Goal: Information Seeking & Learning: Find specific fact

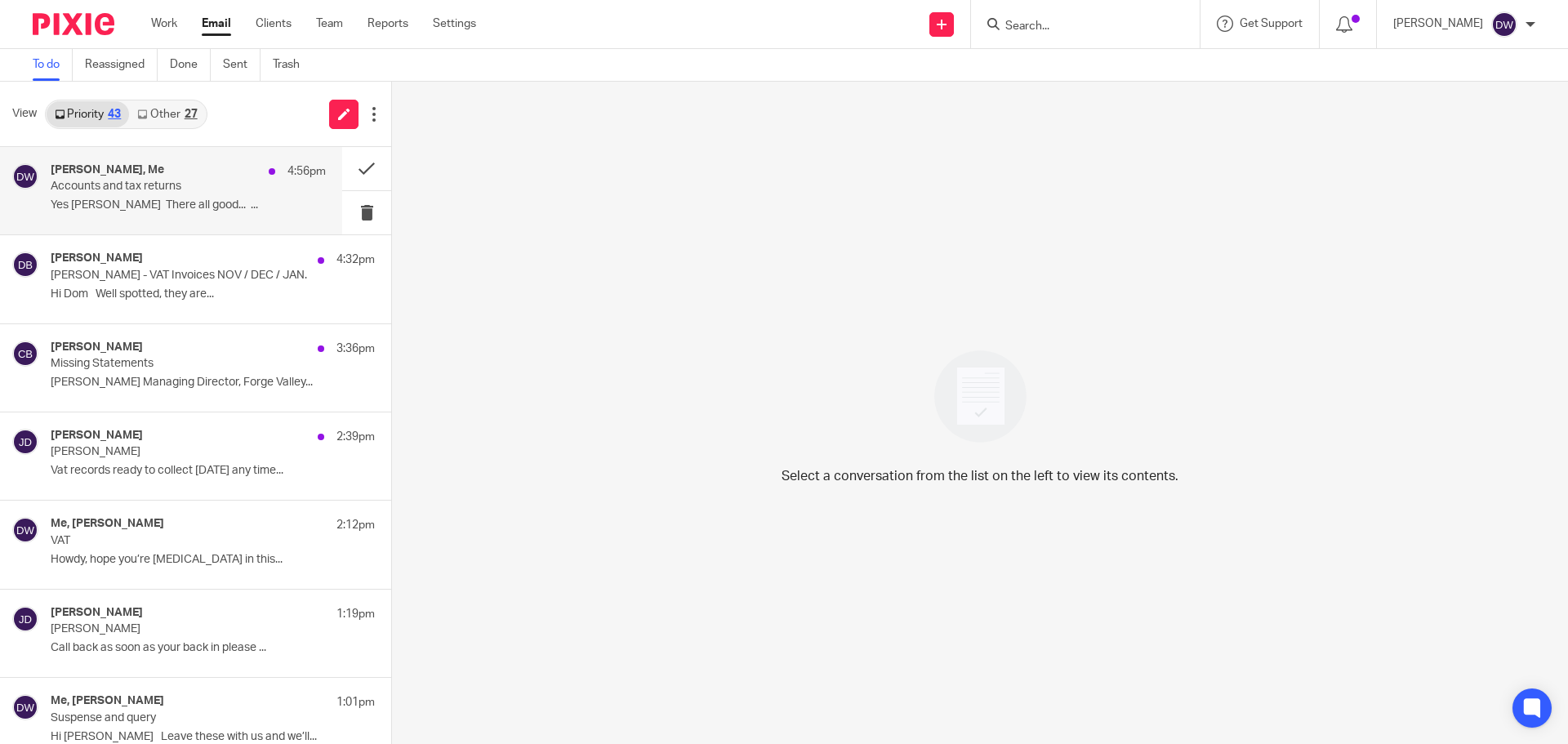
click at [218, 187] on p "Accounts and tax returns" at bounding box center [161, 186] width 221 height 14
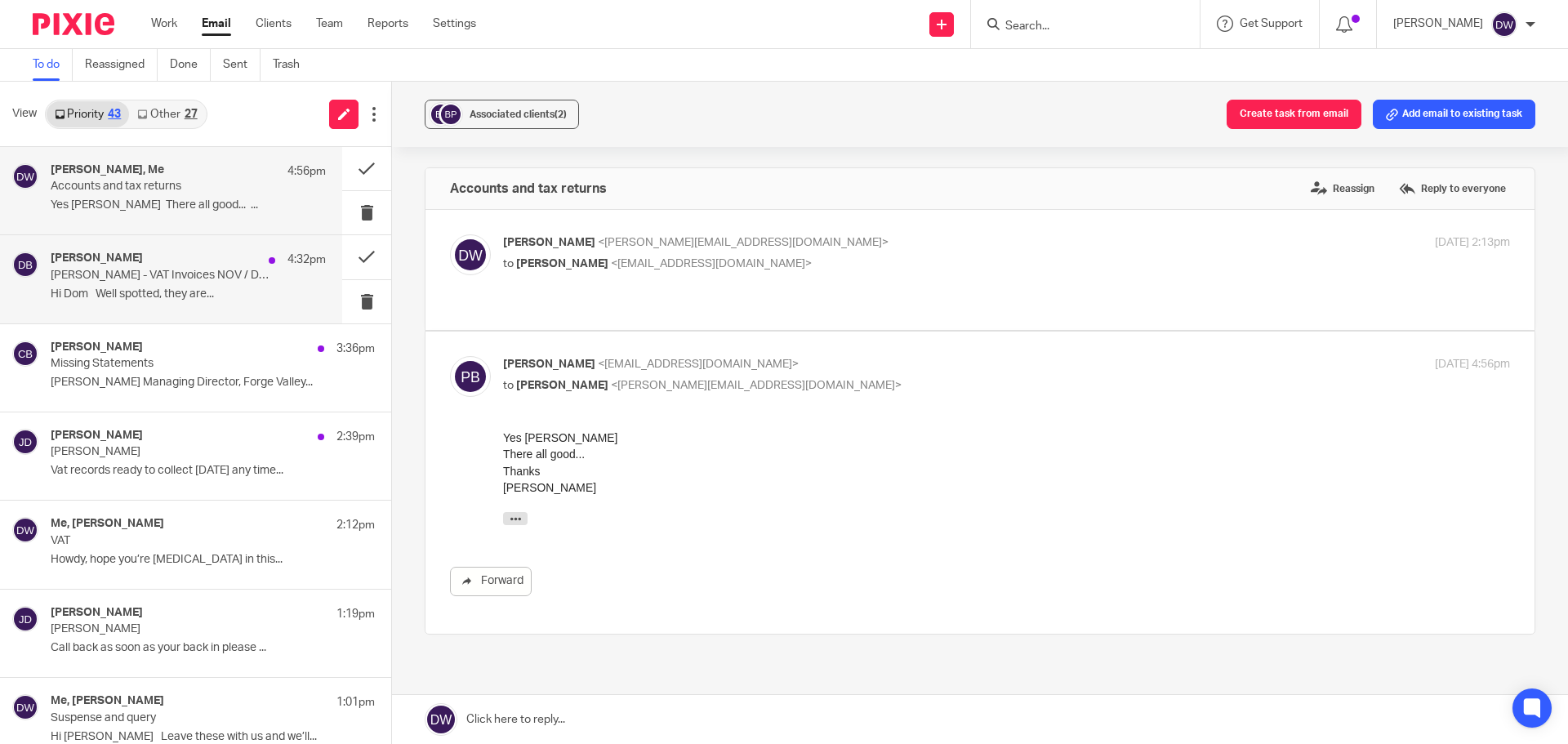
click at [204, 279] on p "[PERSON_NAME] - VAT Invoices NOV / DEC / JAN." at bounding box center [161, 275] width 221 height 14
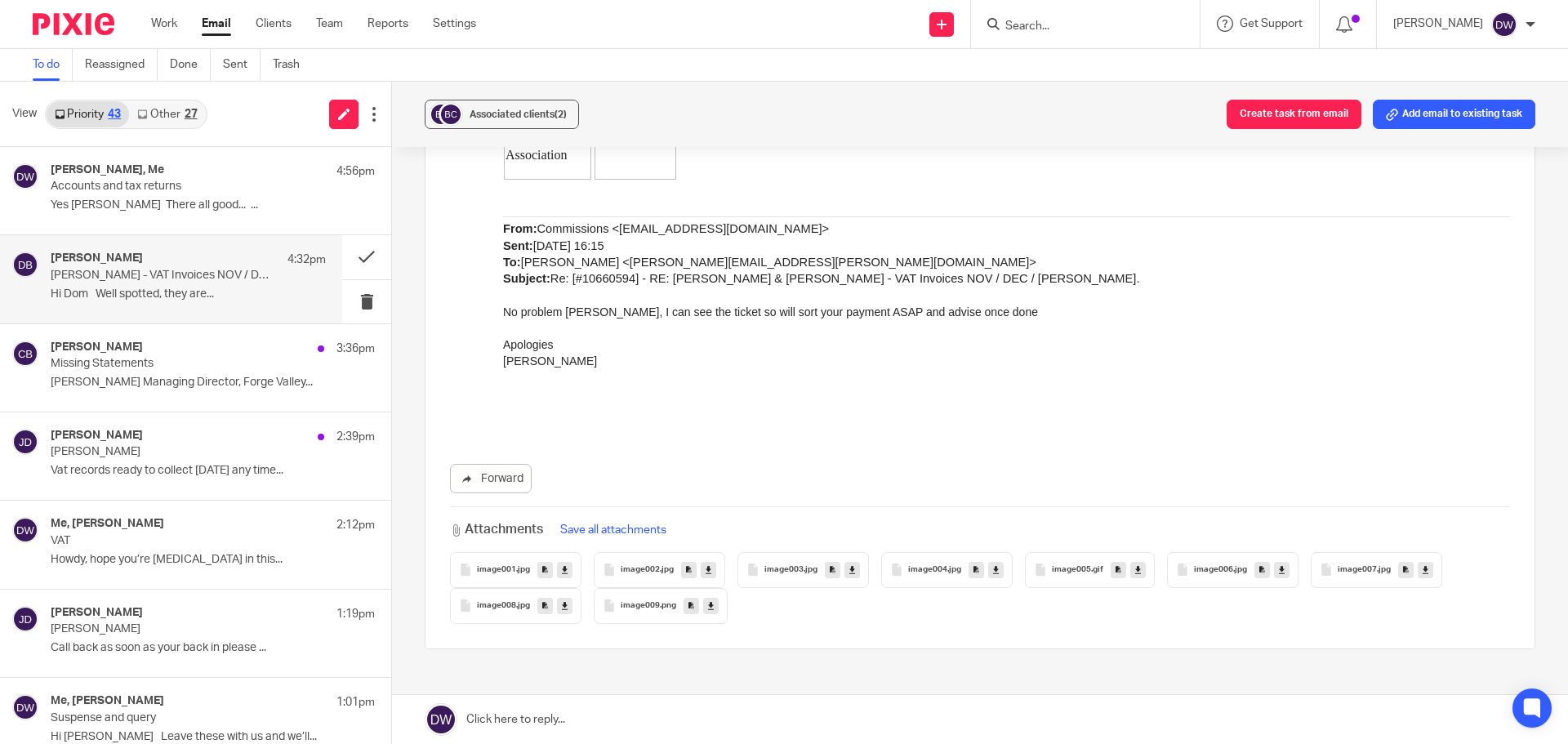
scroll to position [571, 0]
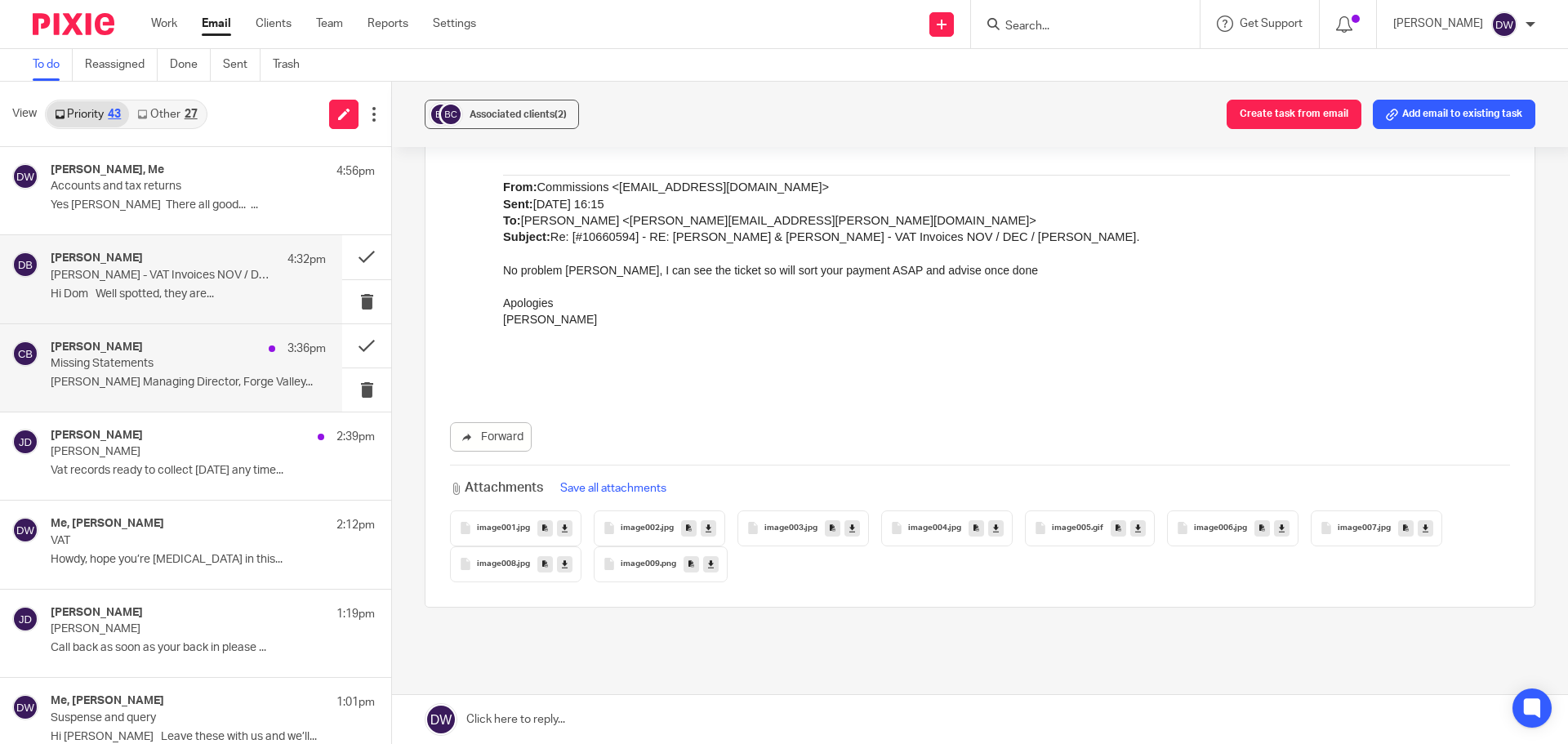
click at [224, 360] on p "Missing Statements" at bounding box center [161, 364] width 221 height 14
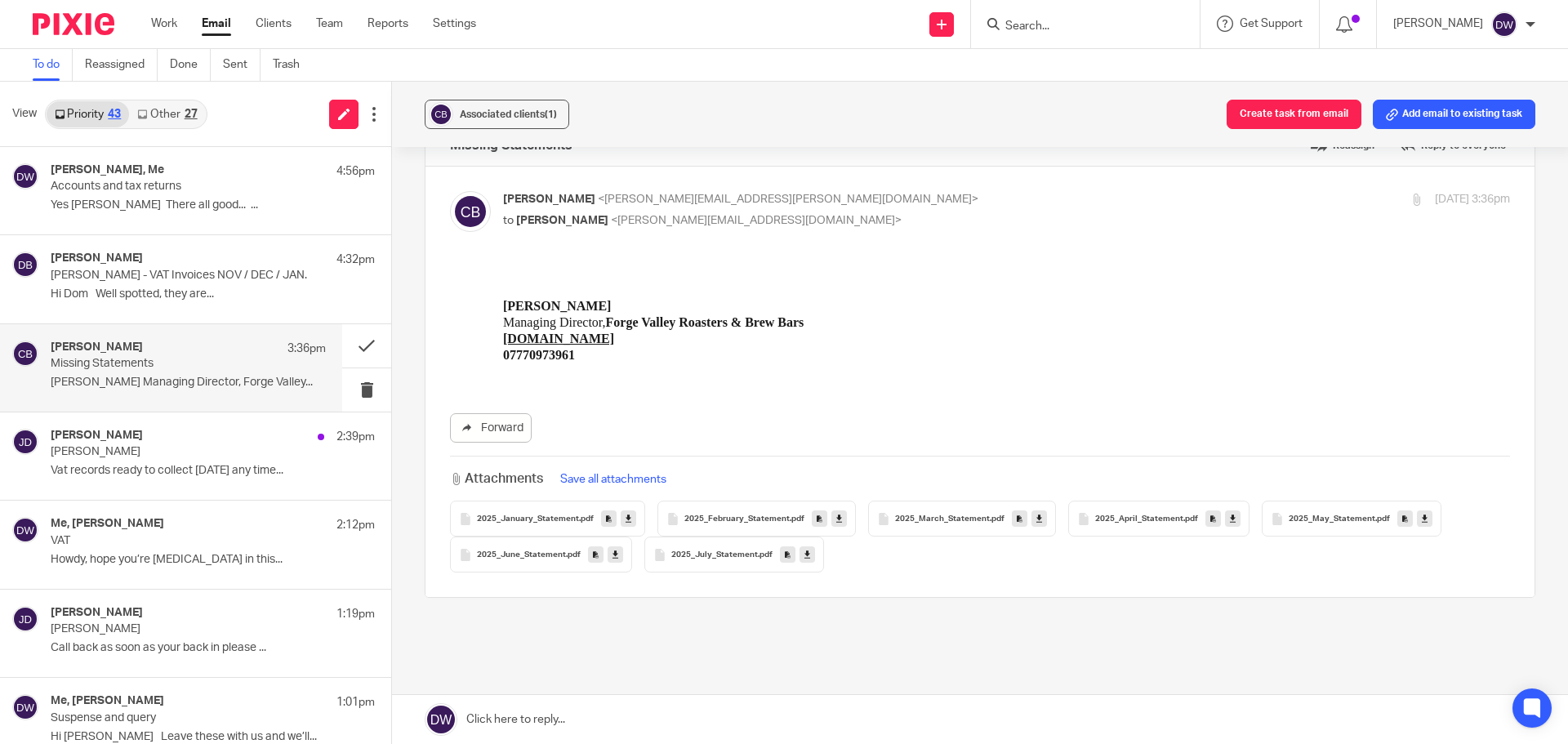
scroll to position [110, 0]
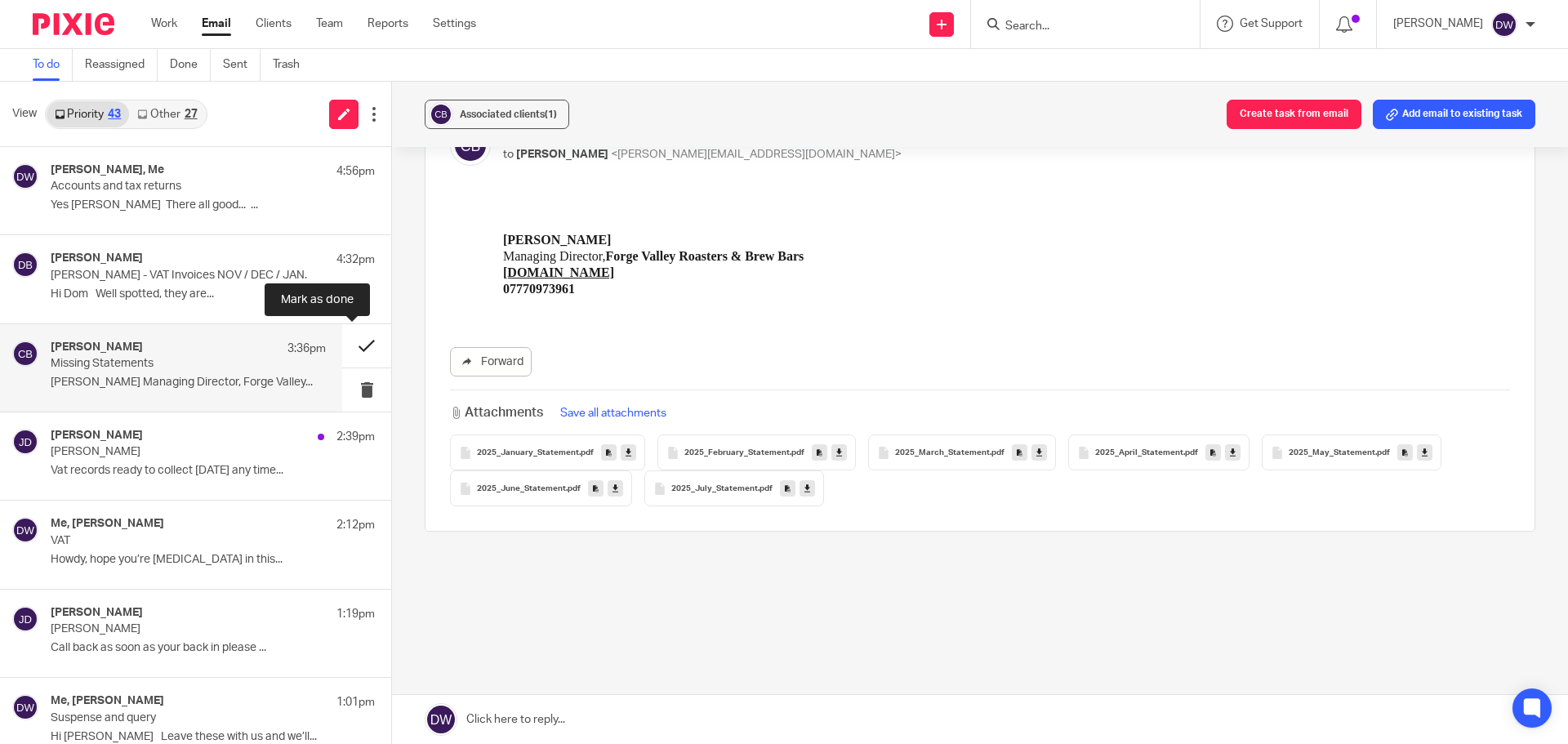
click at [348, 341] on button at bounding box center [367, 346] width 49 height 43
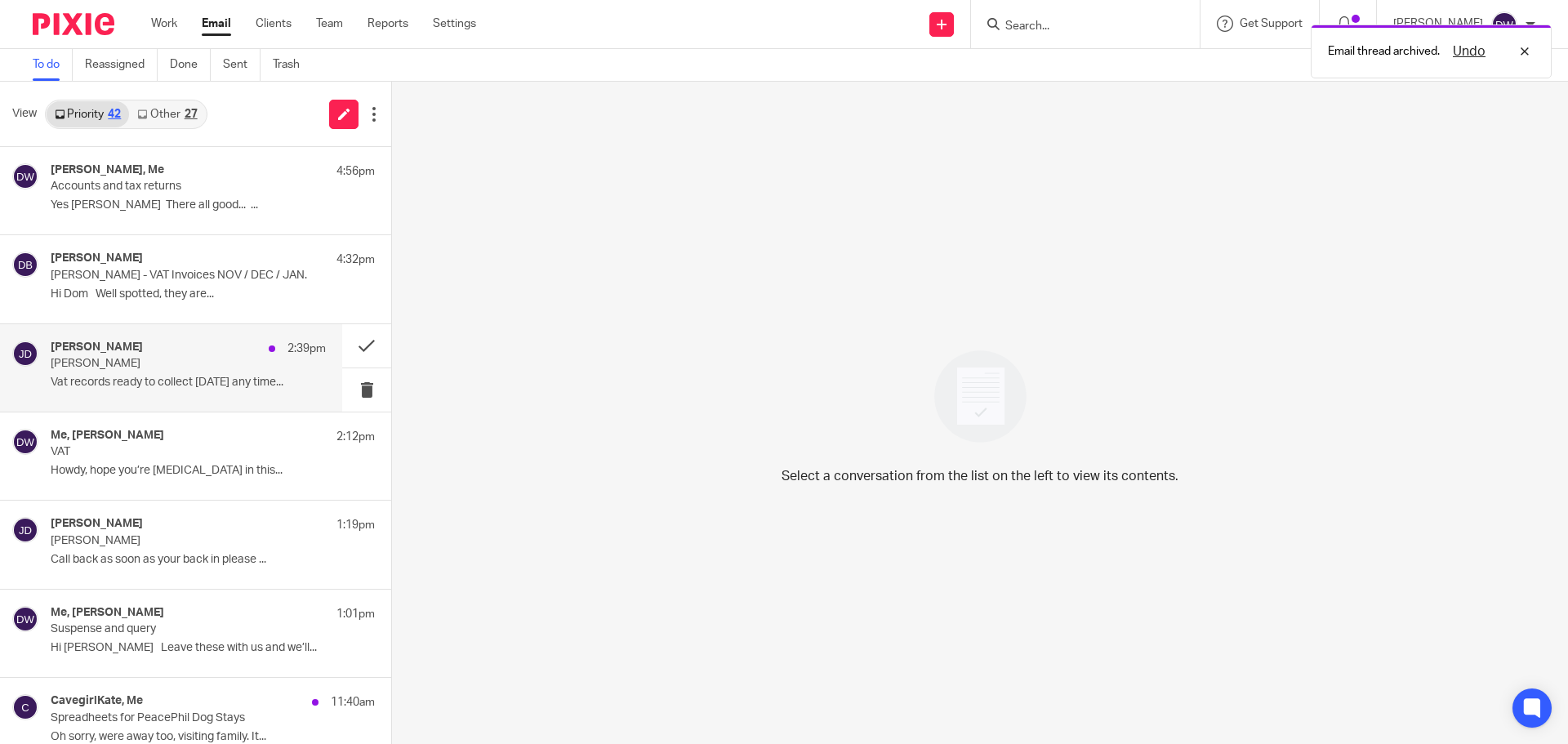
click at [270, 363] on div "[PERSON_NAME] 2:39pm [PERSON_NAME] Vat records ready to collect [DATE] any time…" at bounding box center [188, 368] width 276 height 55
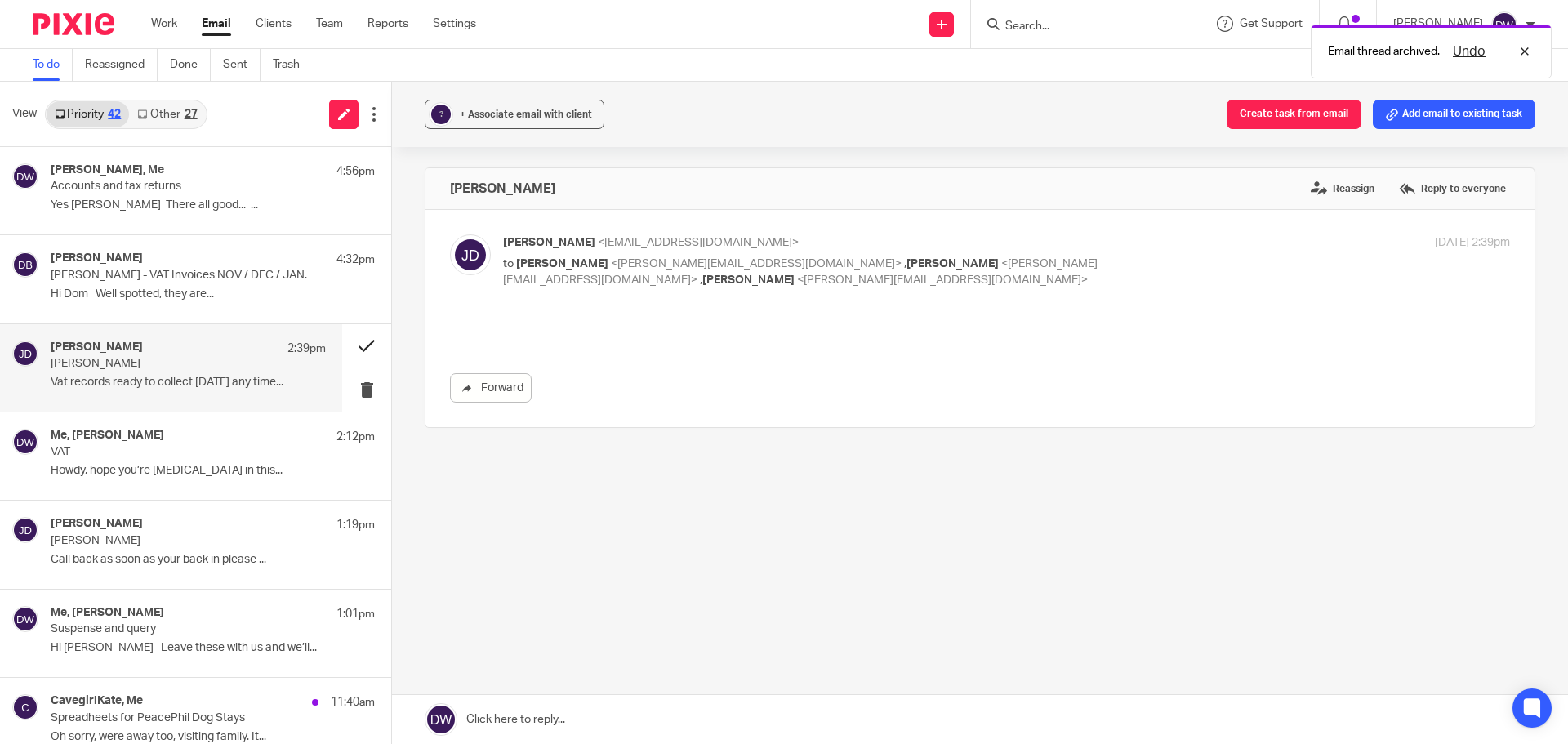
scroll to position [0, 0]
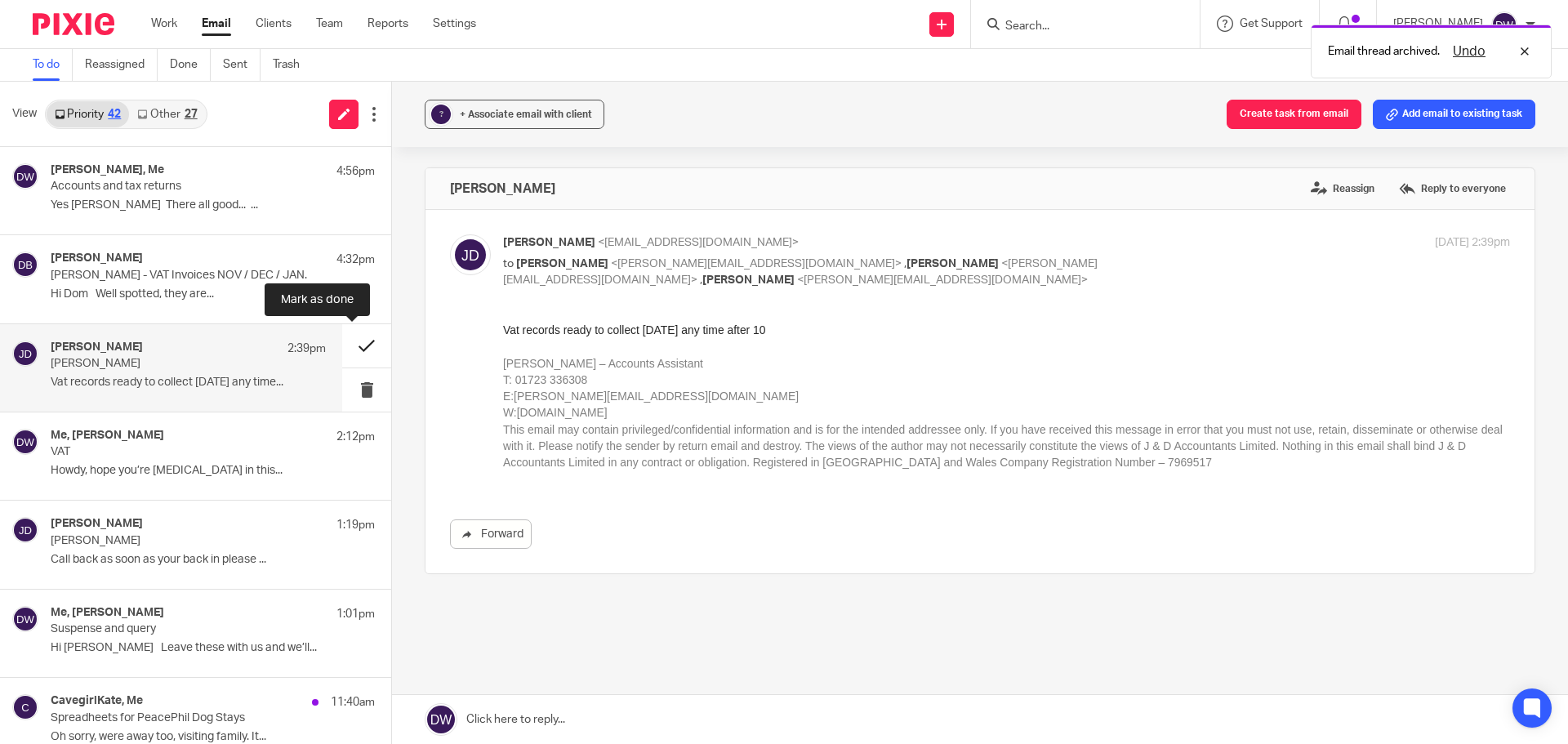
click at [346, 342] on button at bounding box center [367, 346] width 49 height 43
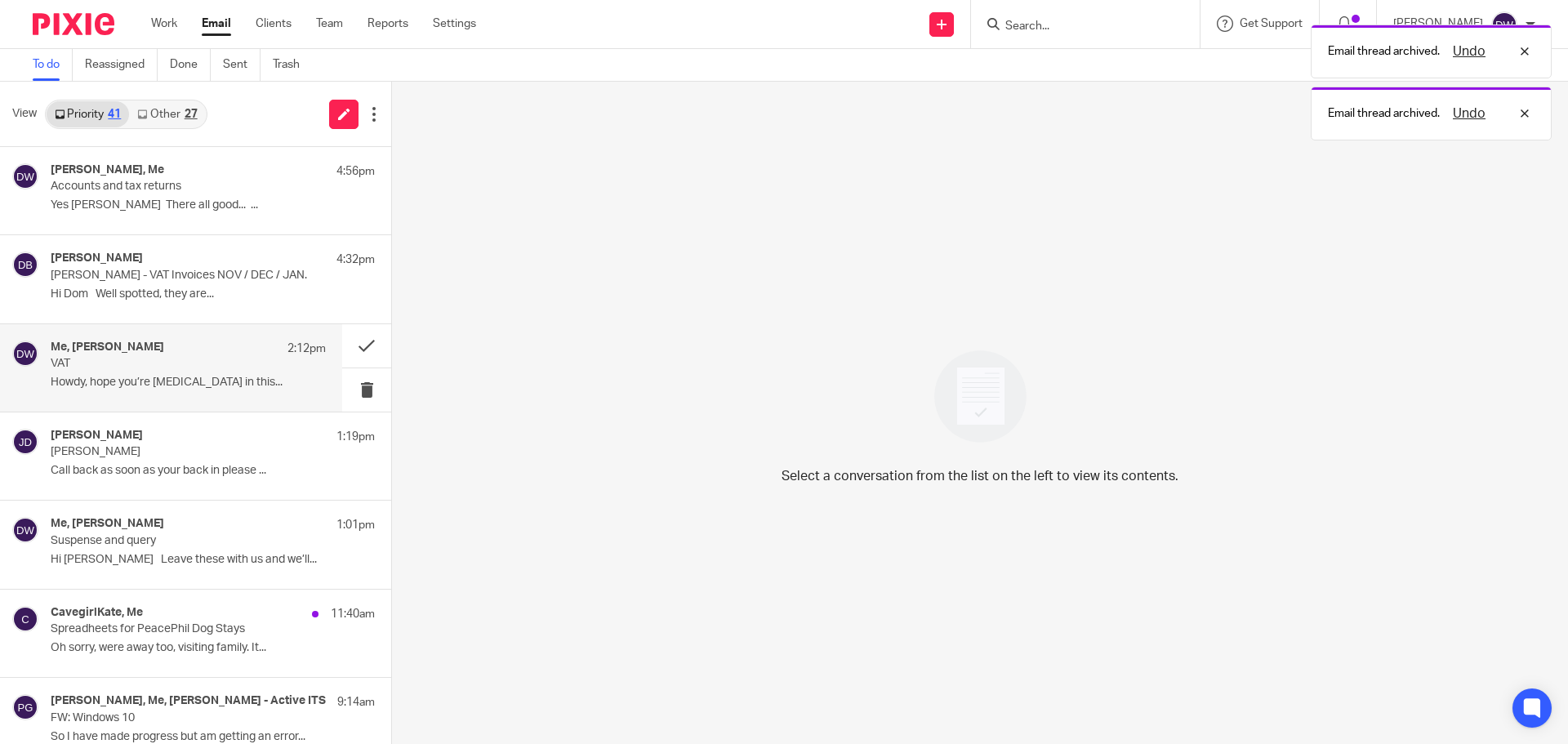
click at [276, 369] on div "Me, [PERSON_NAME] 2:12pm VAT Howdy, hope you’re staying hydrated in this..." at bounding box center [188, 368] width 276 height 55
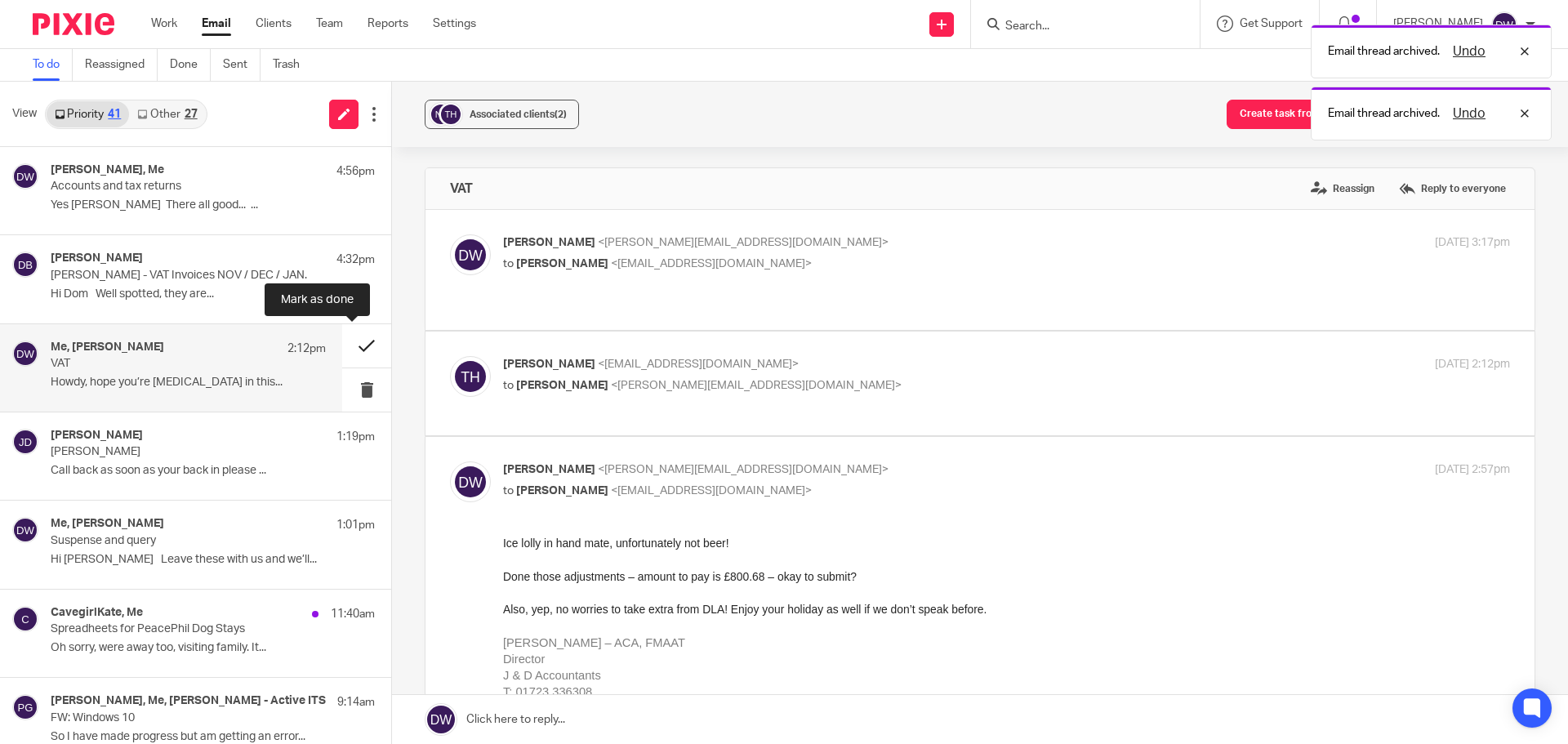
click at [343, 350] on button at bounding box center [367, 346] width 49 height 43
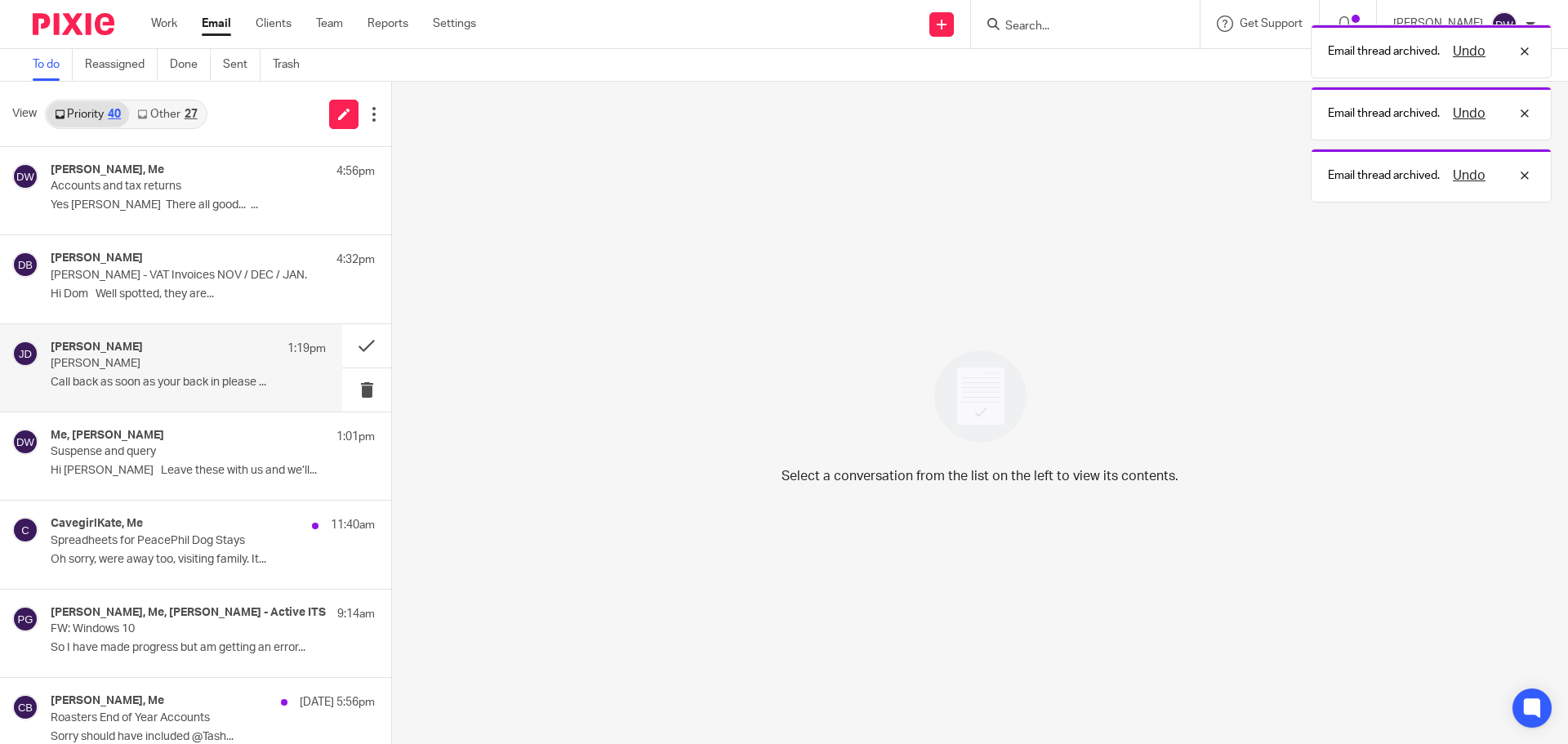
click at [247, 379] on p "Call back as soon as your back in please ..." at bounding box center [188, 382] width 276 height 14
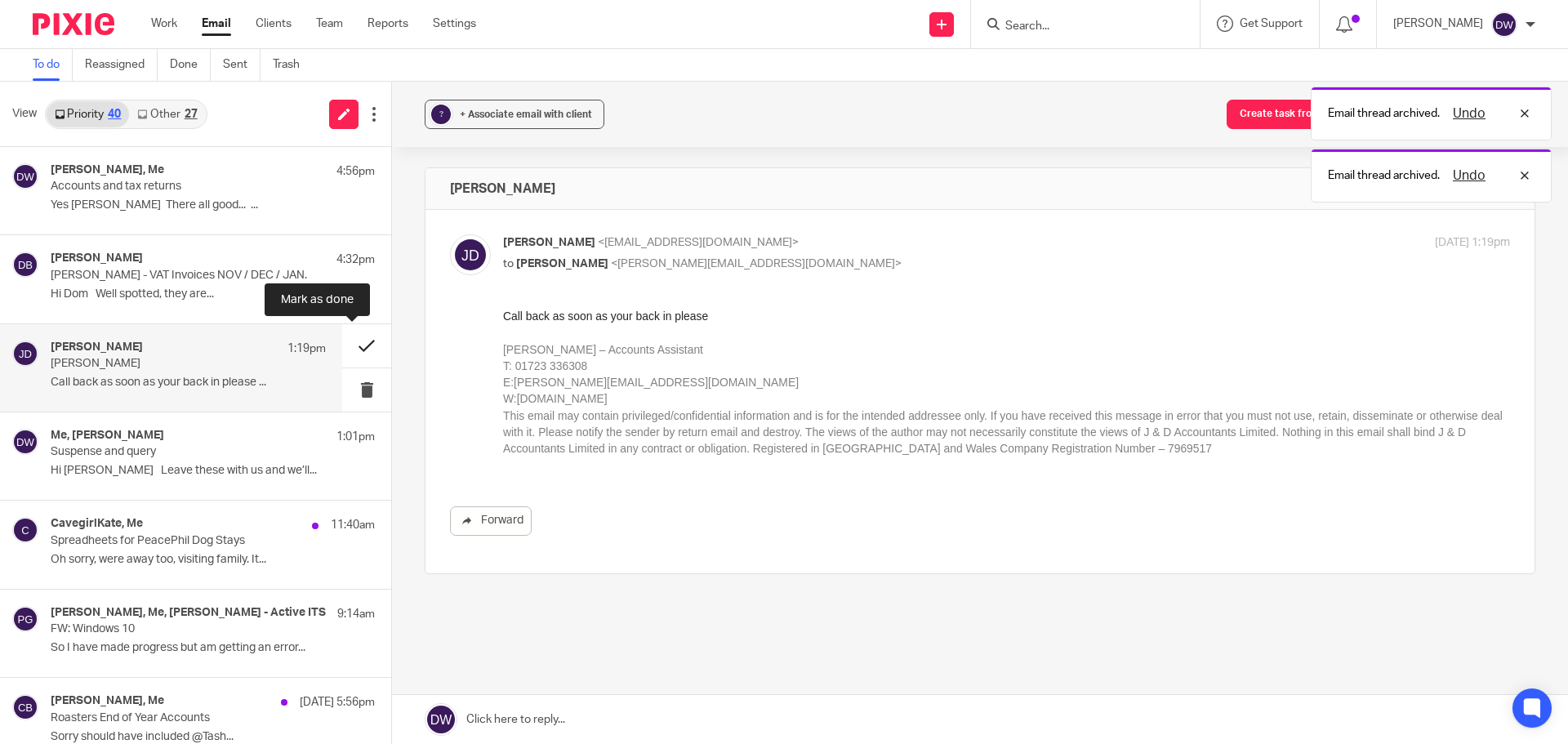
click at [354, 342] on button at bounding box center [367, 346] width 49 height 43
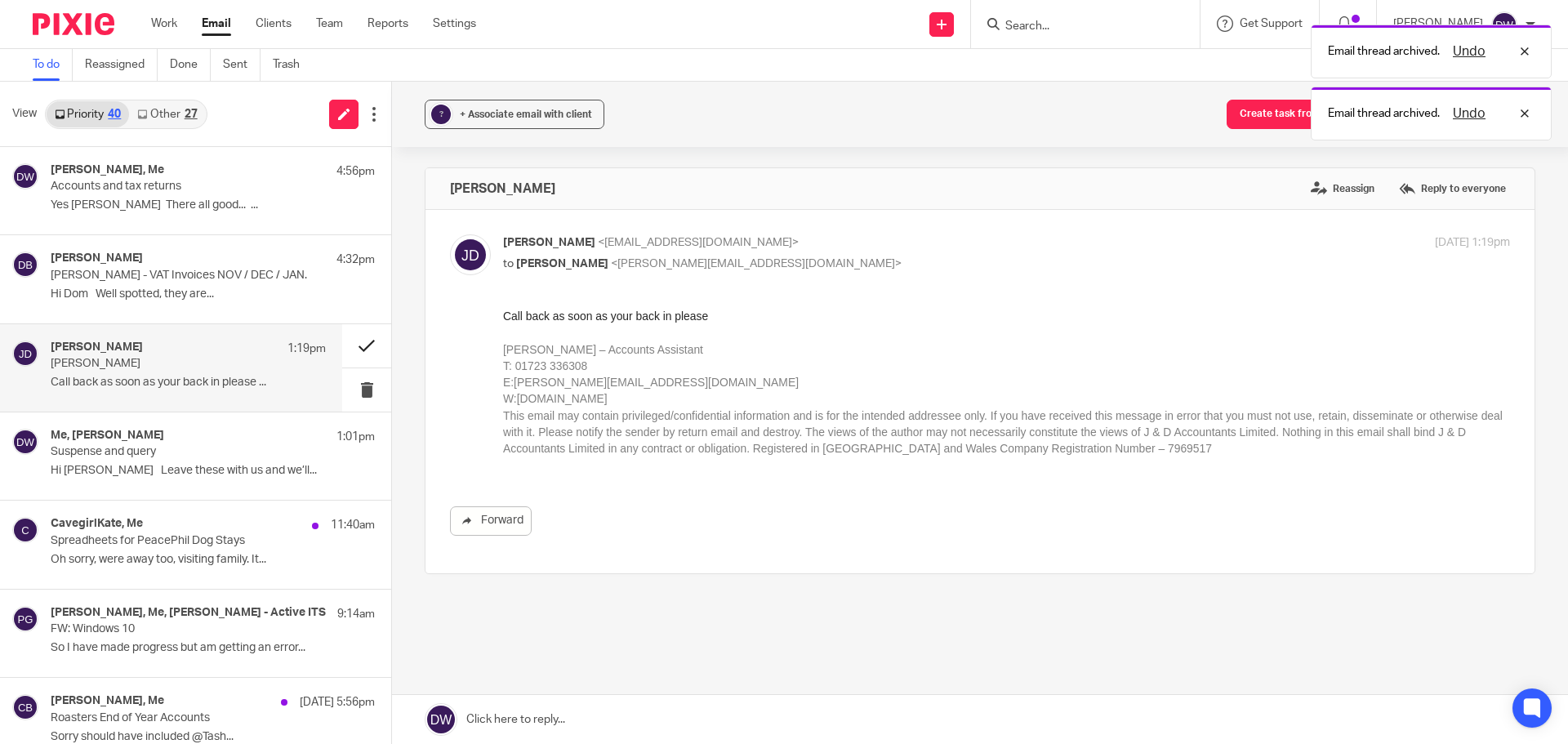
click at [354, 342] on button at bounding box center [367, 346] width 49 height 43
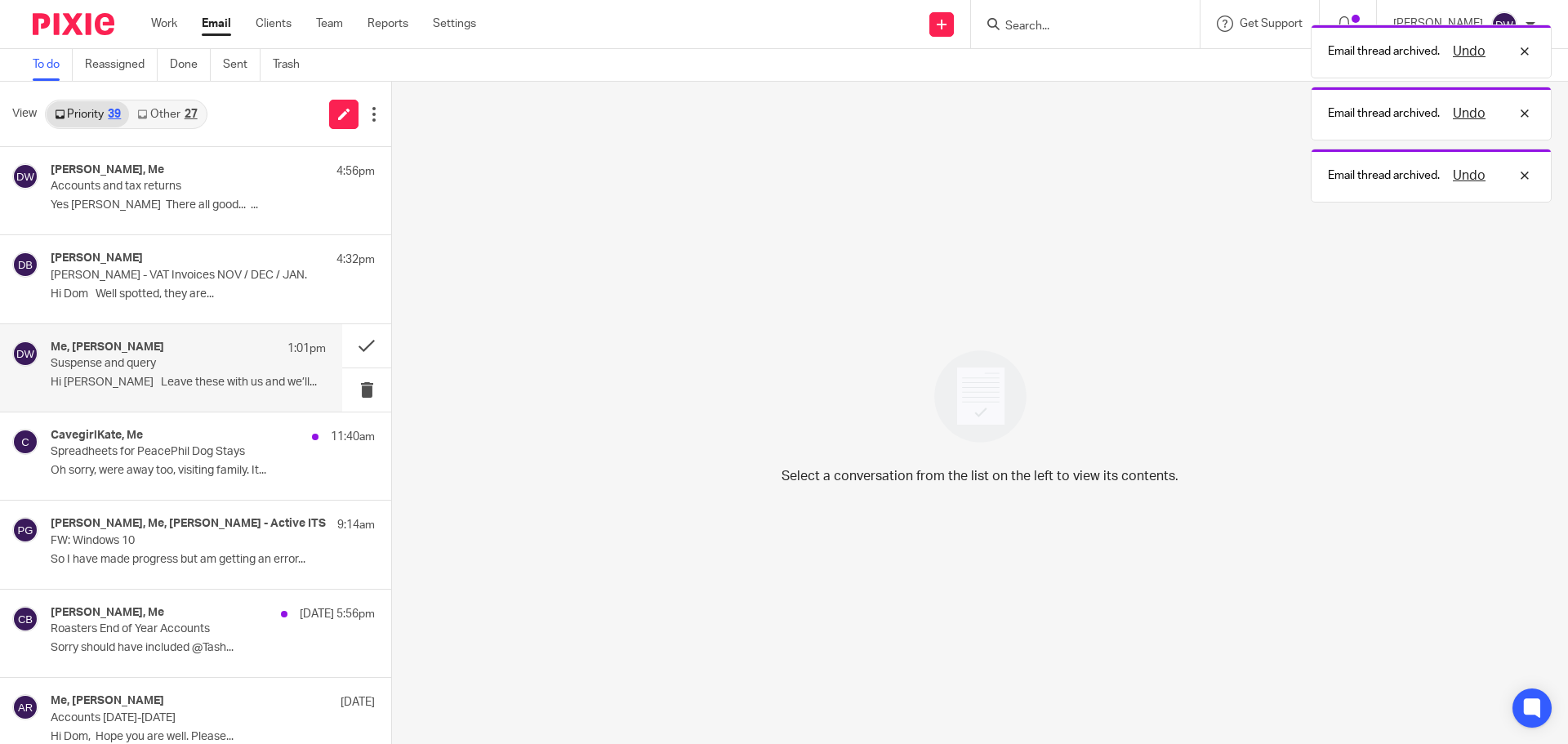
click at [249, 350] on div "Me, [PERSON_NAME] 1:01pm" at bounding box center [188, 348] width 276 height 17
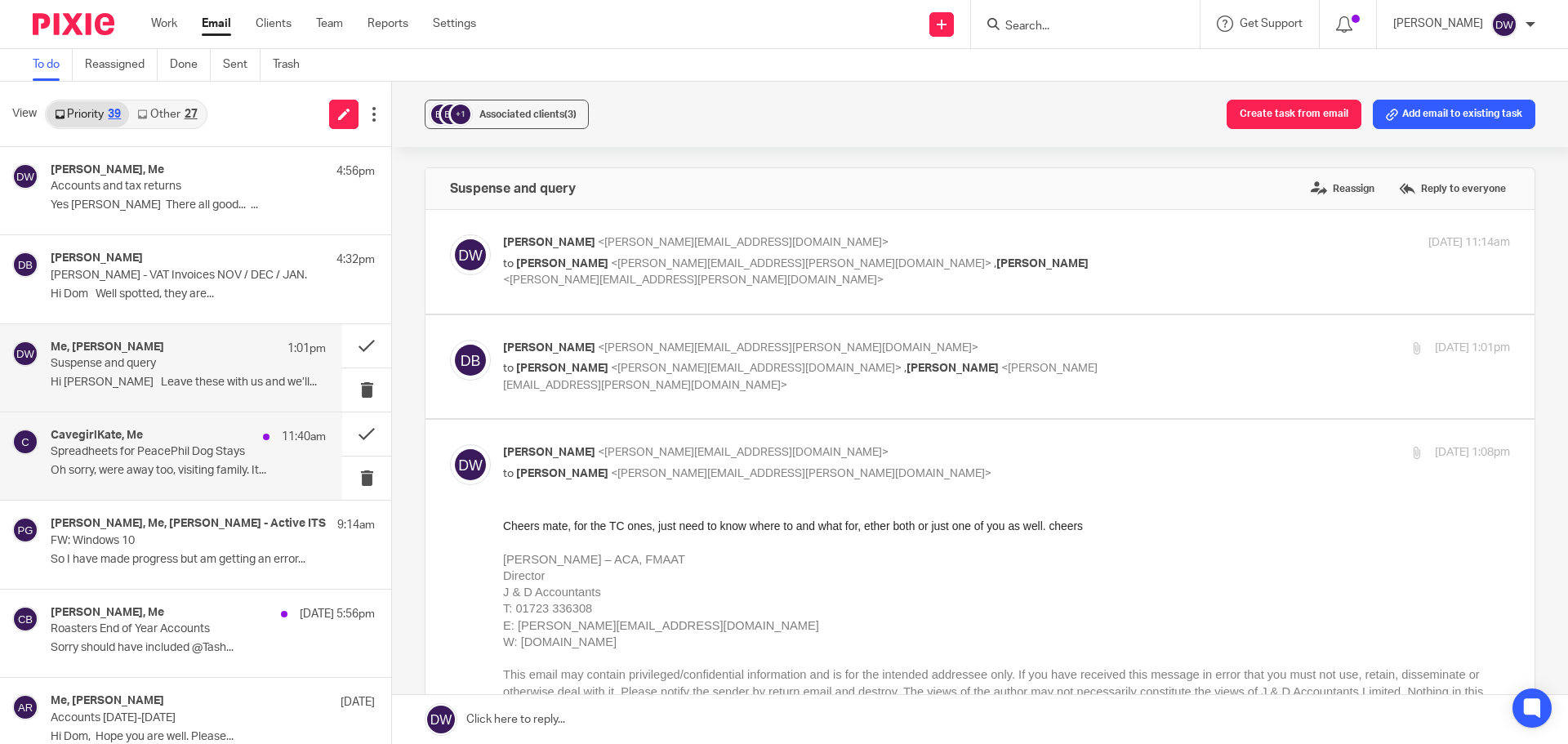
click at [255, 443] on div "11:40am" at bounding box center [290, 436] width 71 height 17
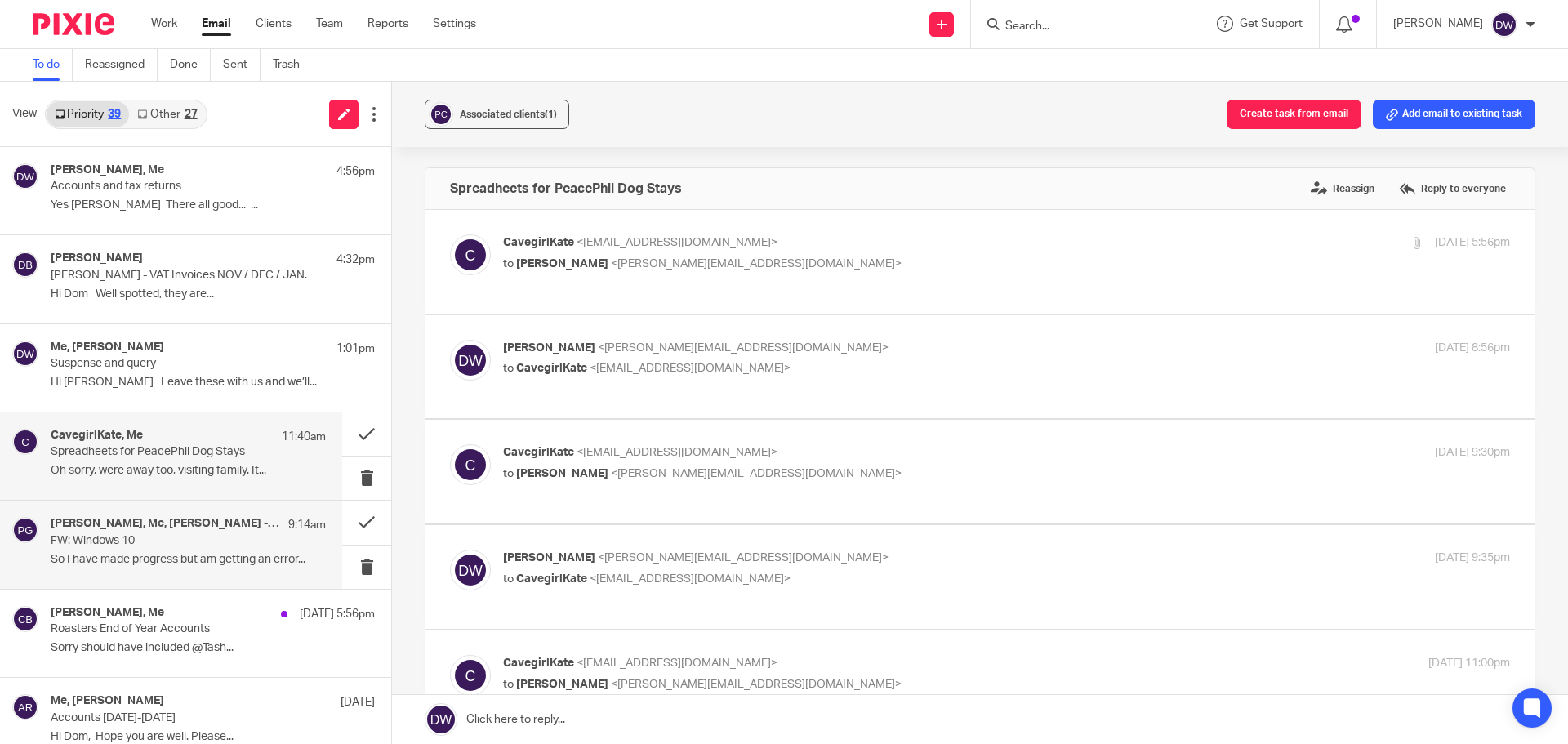
click at [213, 524] on h4 "[PERSON_NAME], Me, [PERSON_NAME] - Active ITS" at bounding box center [166, 523] width 229 height 14
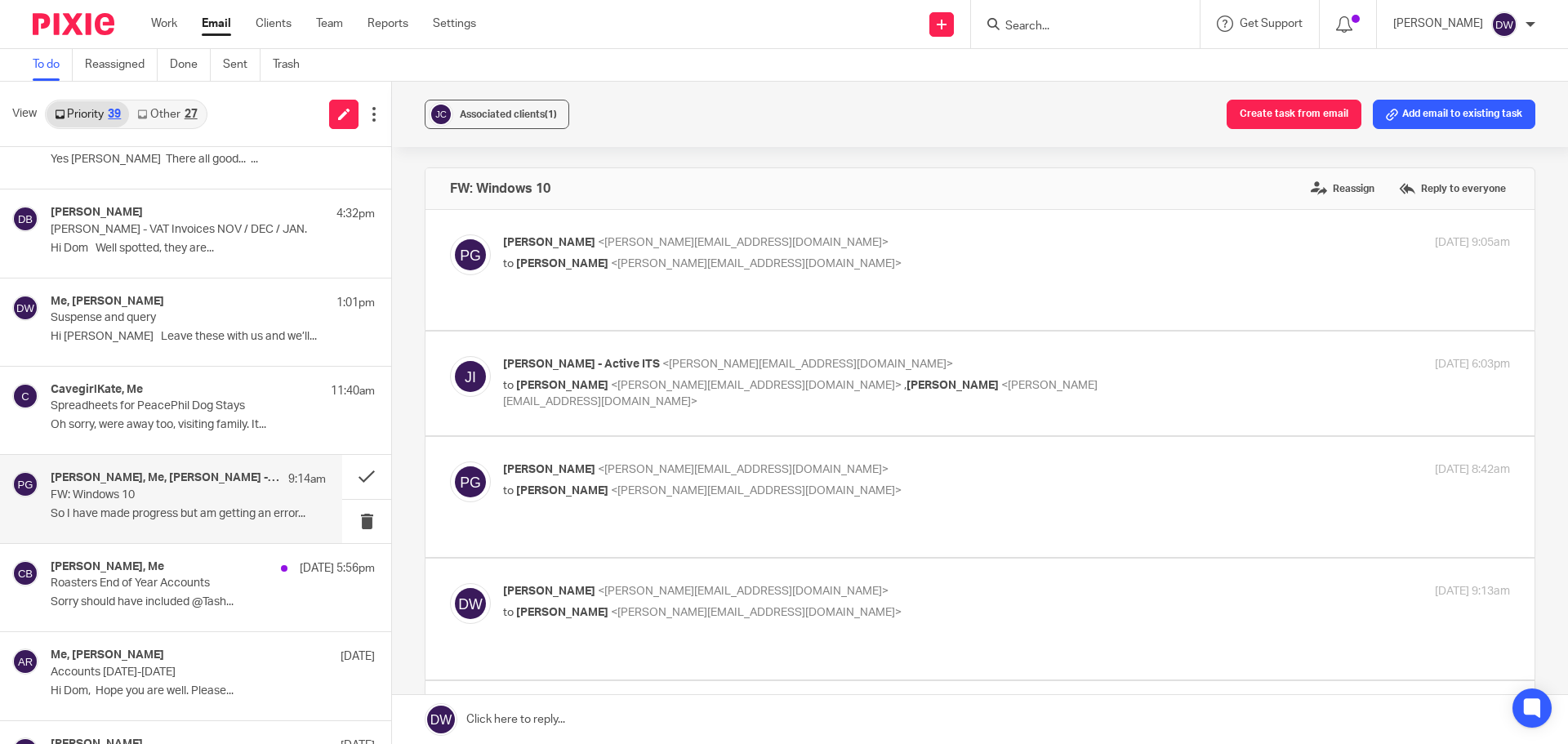
scroll to position [81, 0]
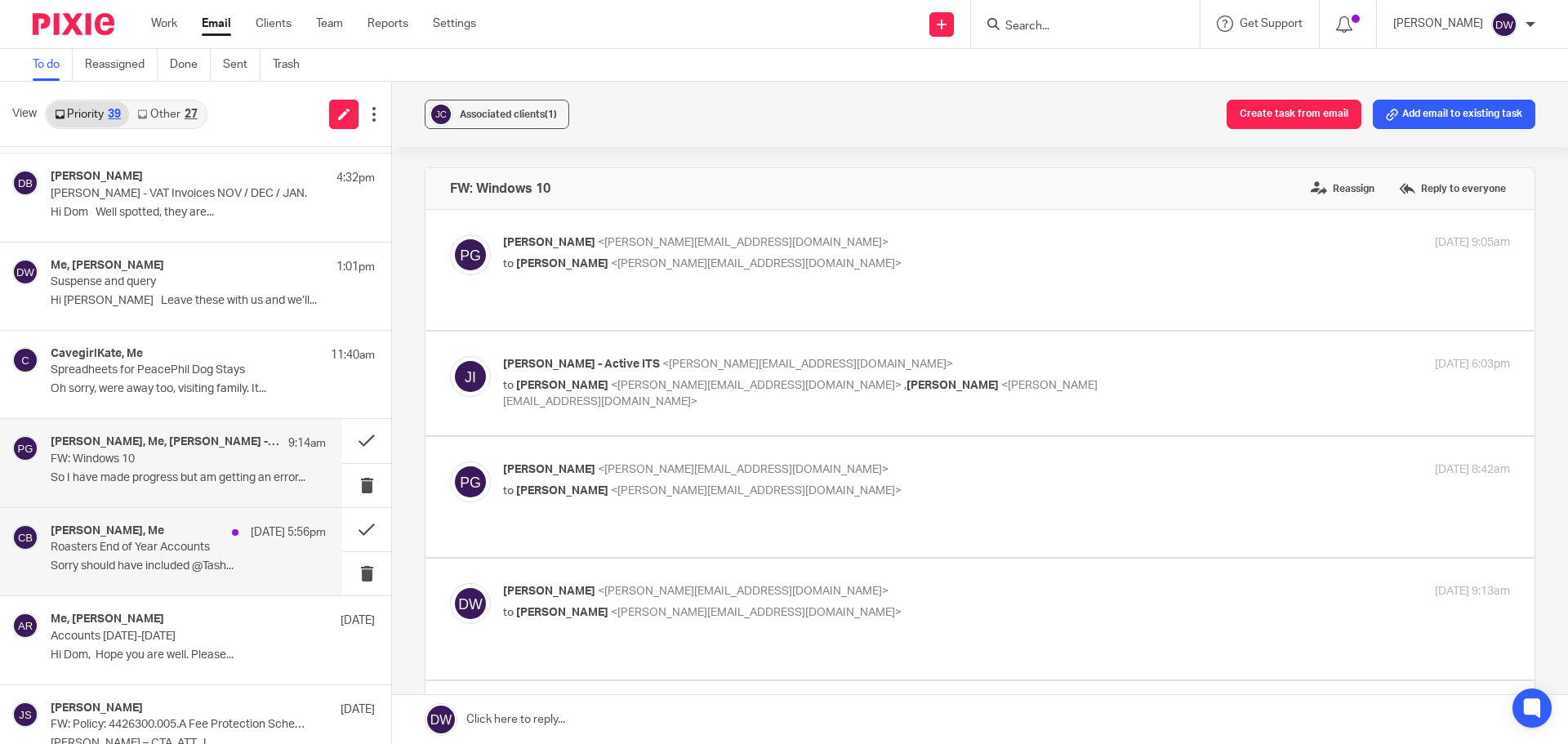
click at [206, 552] on p "Roasters End of Year Accounts" at bounding box center [161, 547] width 221 height 14
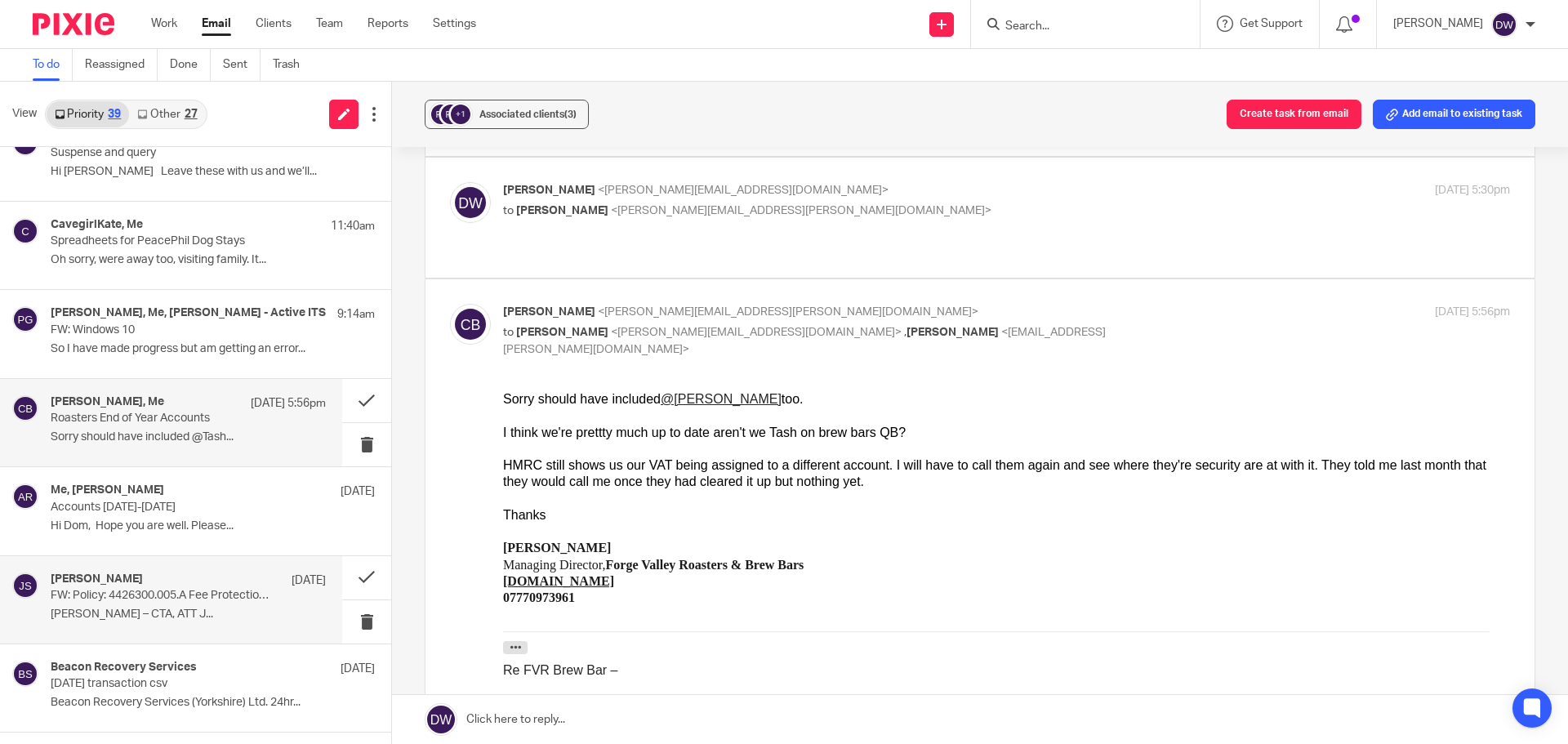
scroll to position [245, 0]
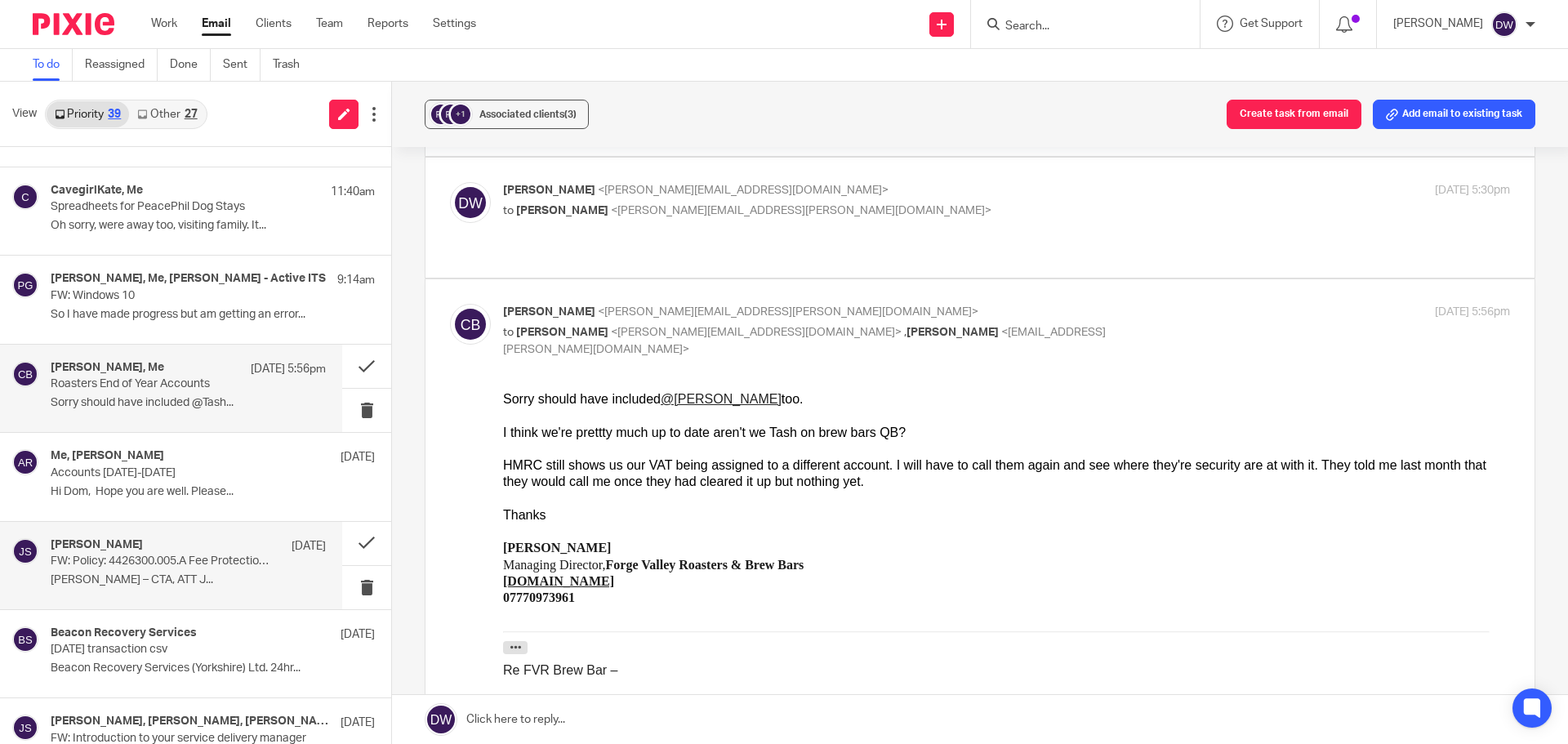
click at [245, 594] on div "[PERSON_NAME] [DATE] FW: Policy: 4426300.005.A Fee Protection Scheme Schedule o…" at bounding box center [171, 565] width 342 height 87
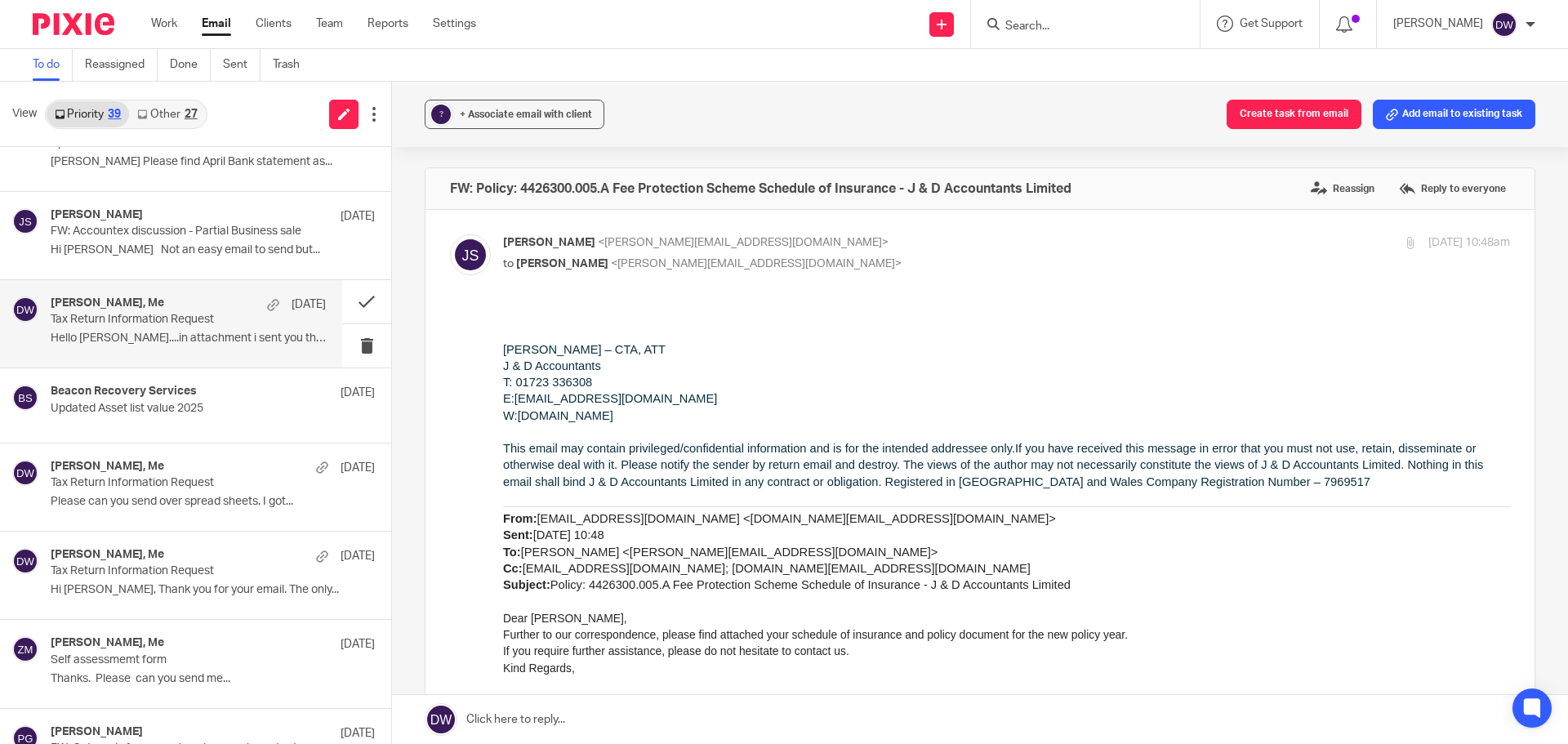
scroll to position [2123, 0]
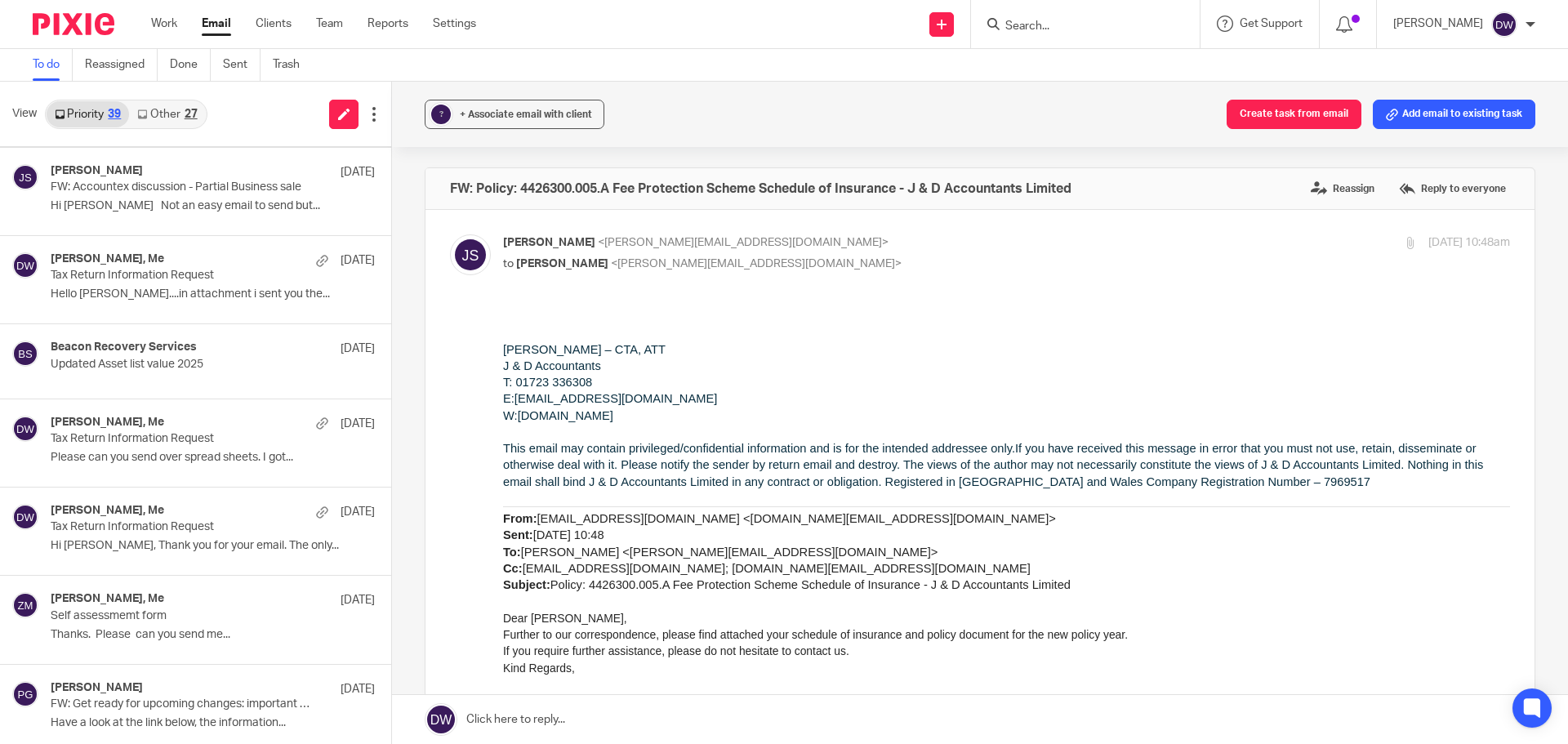
click at [165, 118] on link "Other 27" at bounding box center [167, 114] width 76 height 26
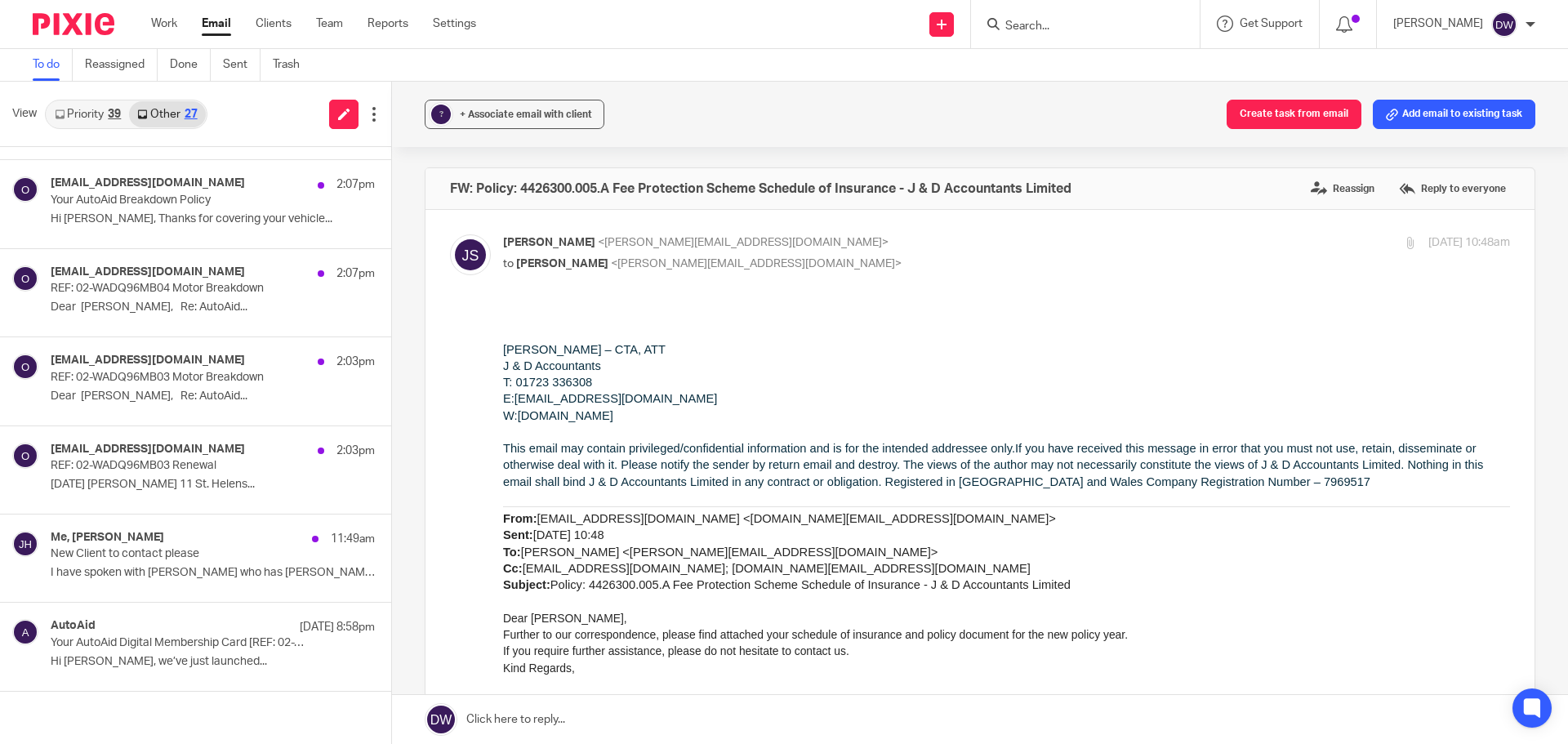
scroll to position [0, 0]
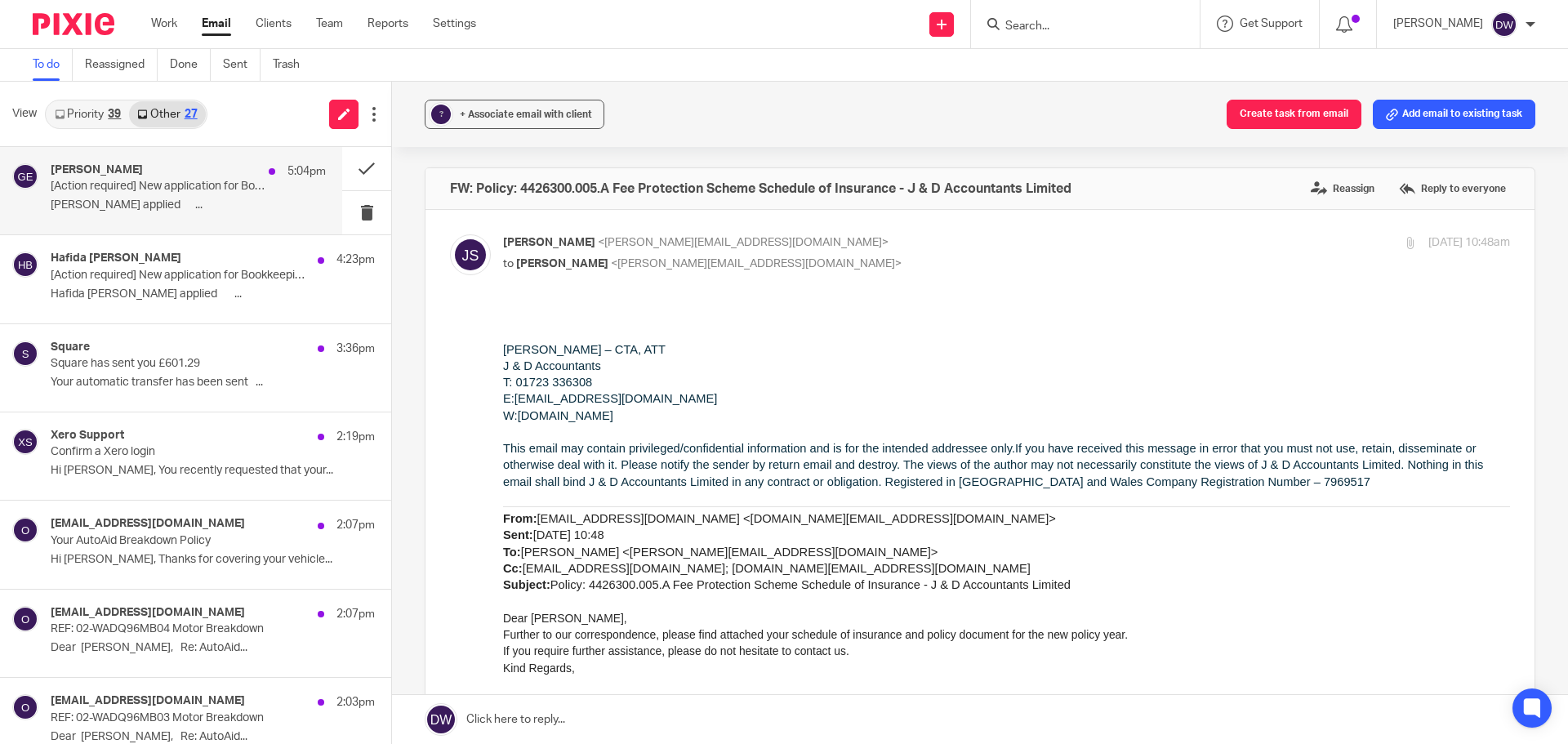
click at [198, 168] on div "[PERSON_NAME] 5:04pm" at bounding box center [188, 172] width 276 height 17
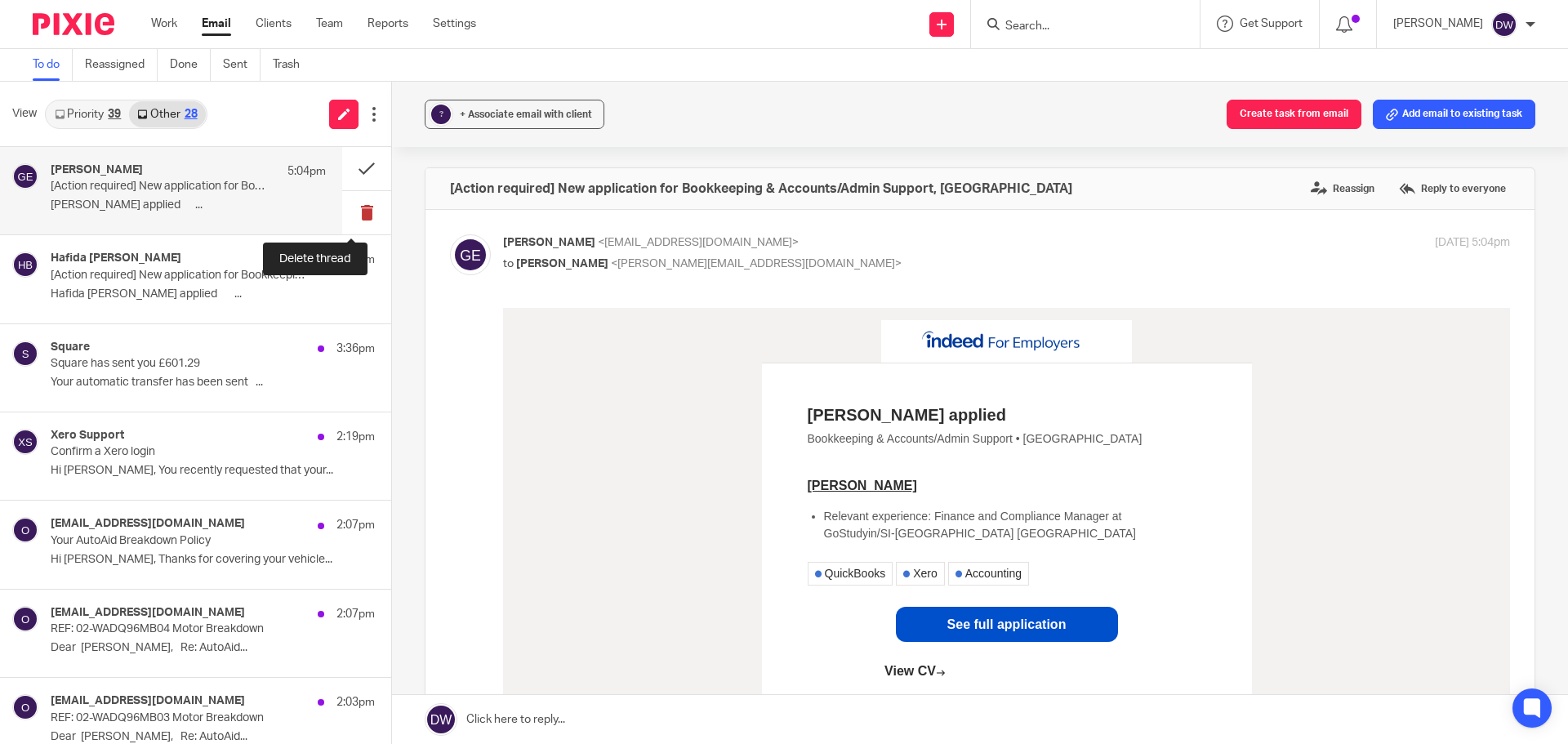
click at [362, 211] on button at bounding box center [367, 213] width 49 height 43
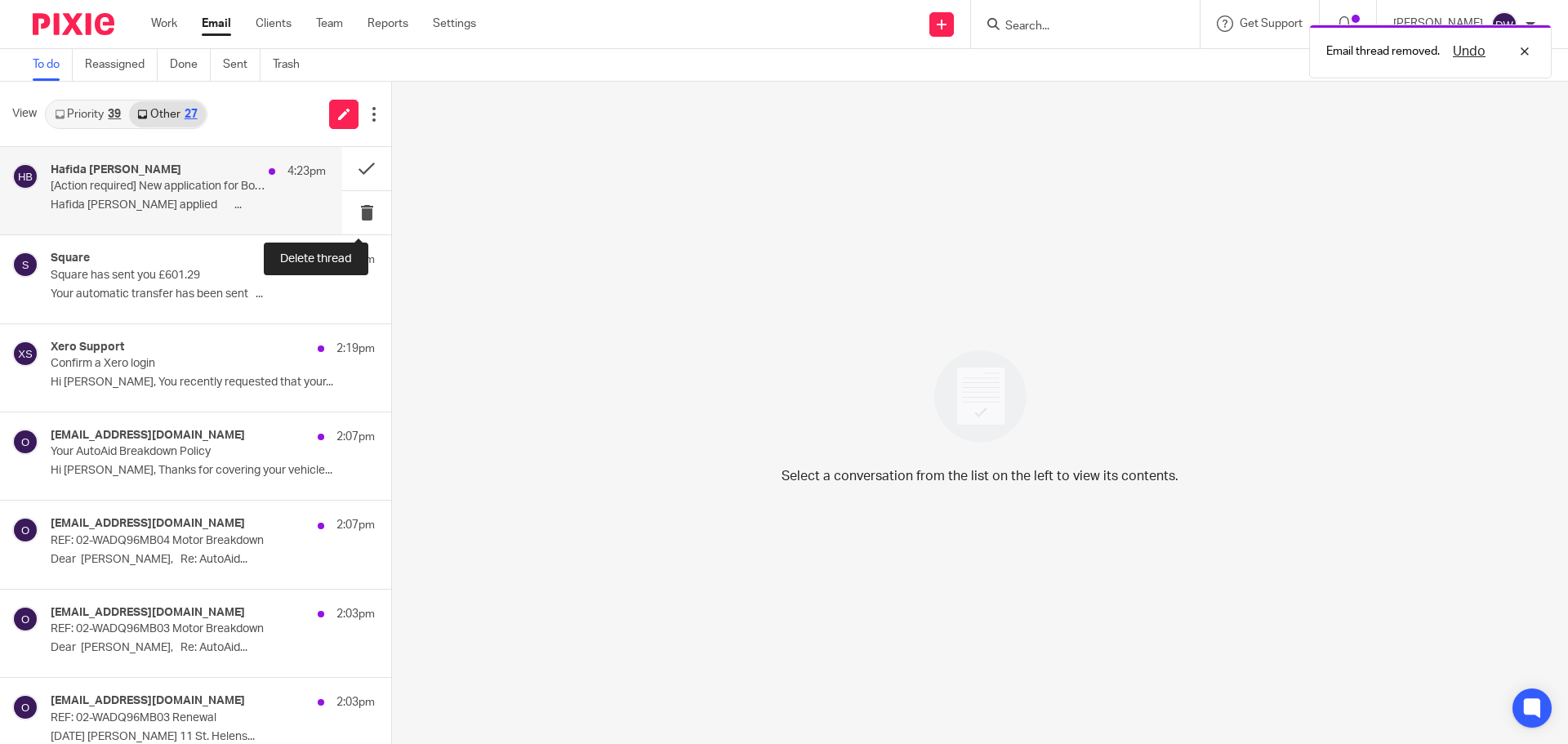
click at [360, 208] on button at bounding box center [367, 213] width 49 height 43
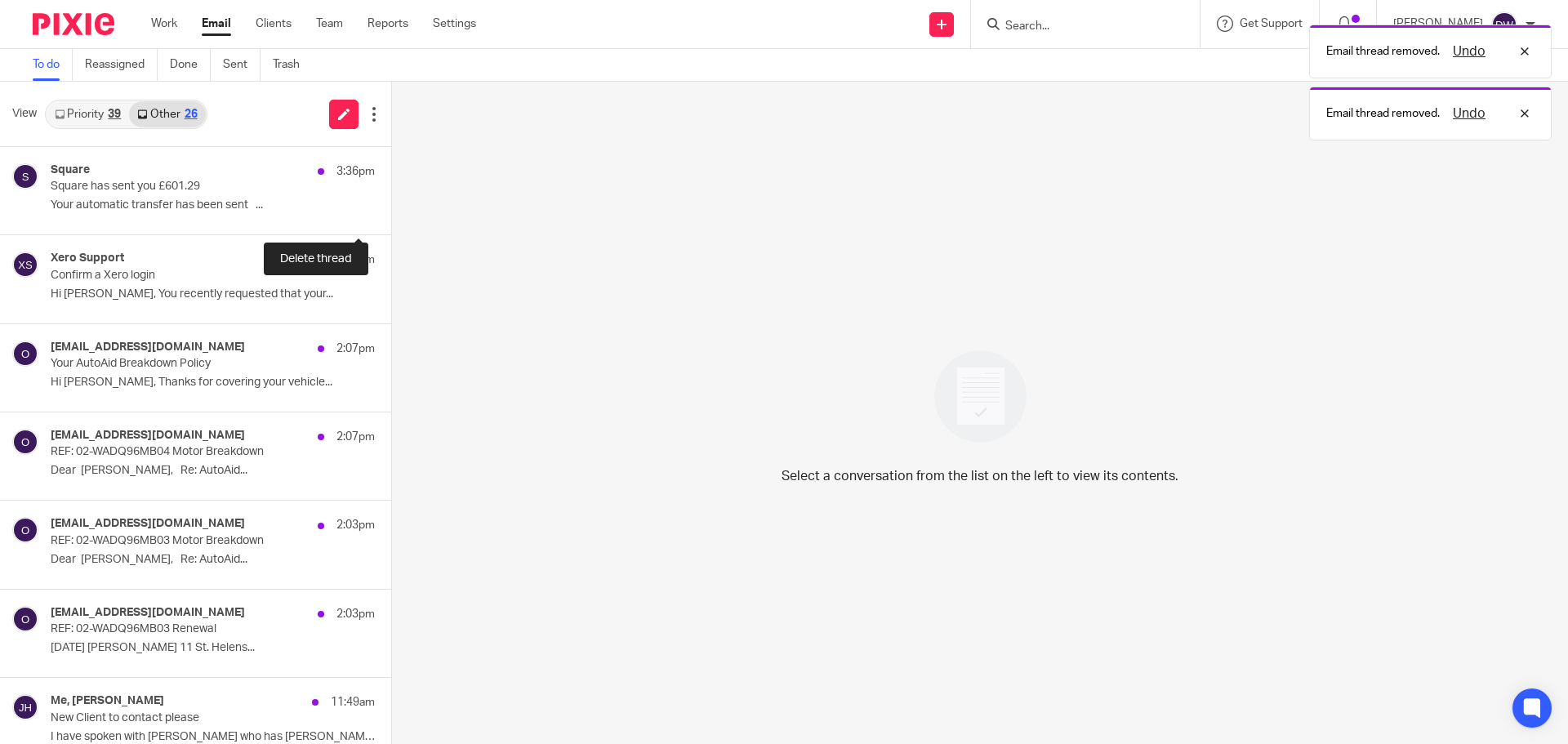
click at [391, 208] on button at bounding box center [397, 213] width 13 height 43
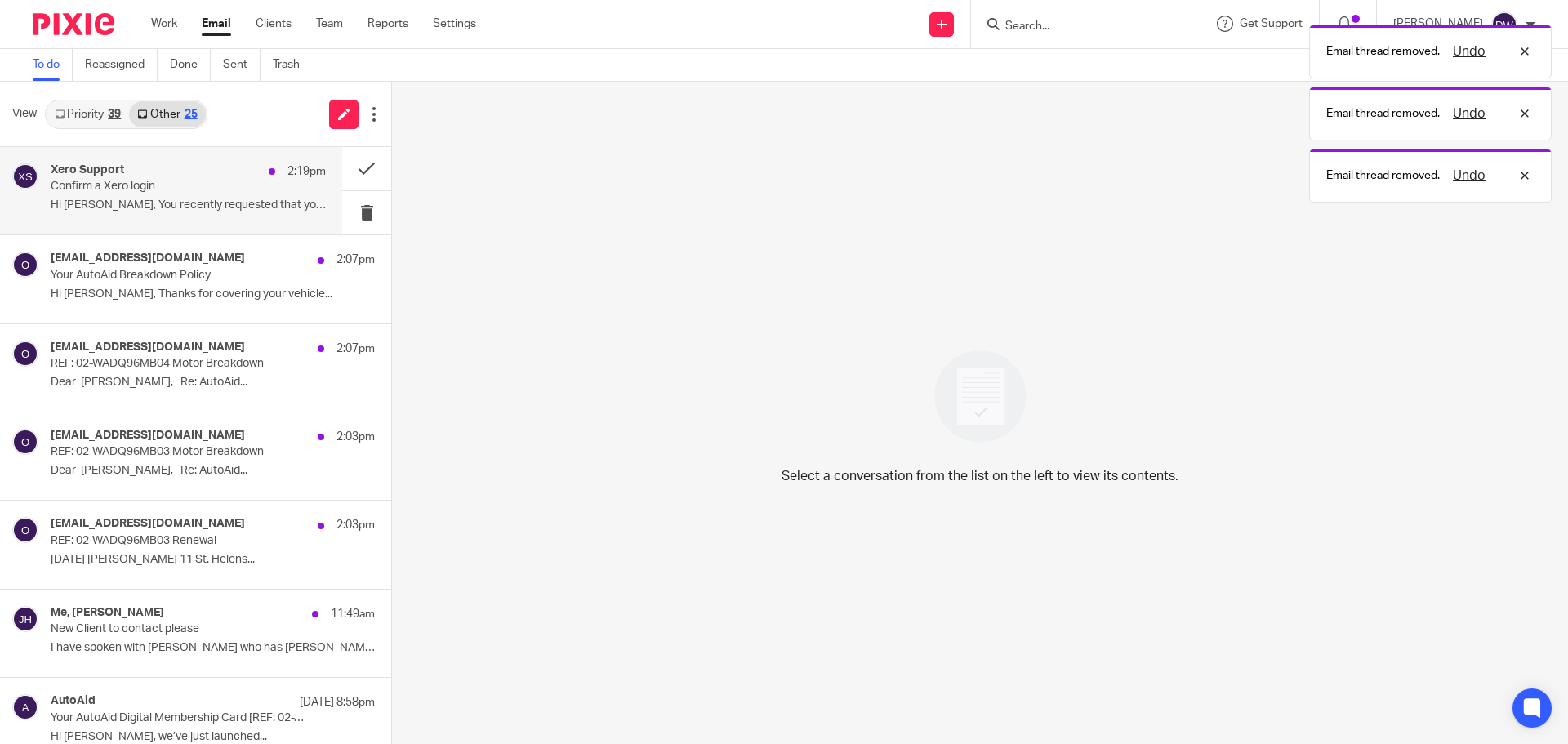
click at [212, 193] on p "Confirm a Xero login" at bounding box center [161, 186] width 221 height 14
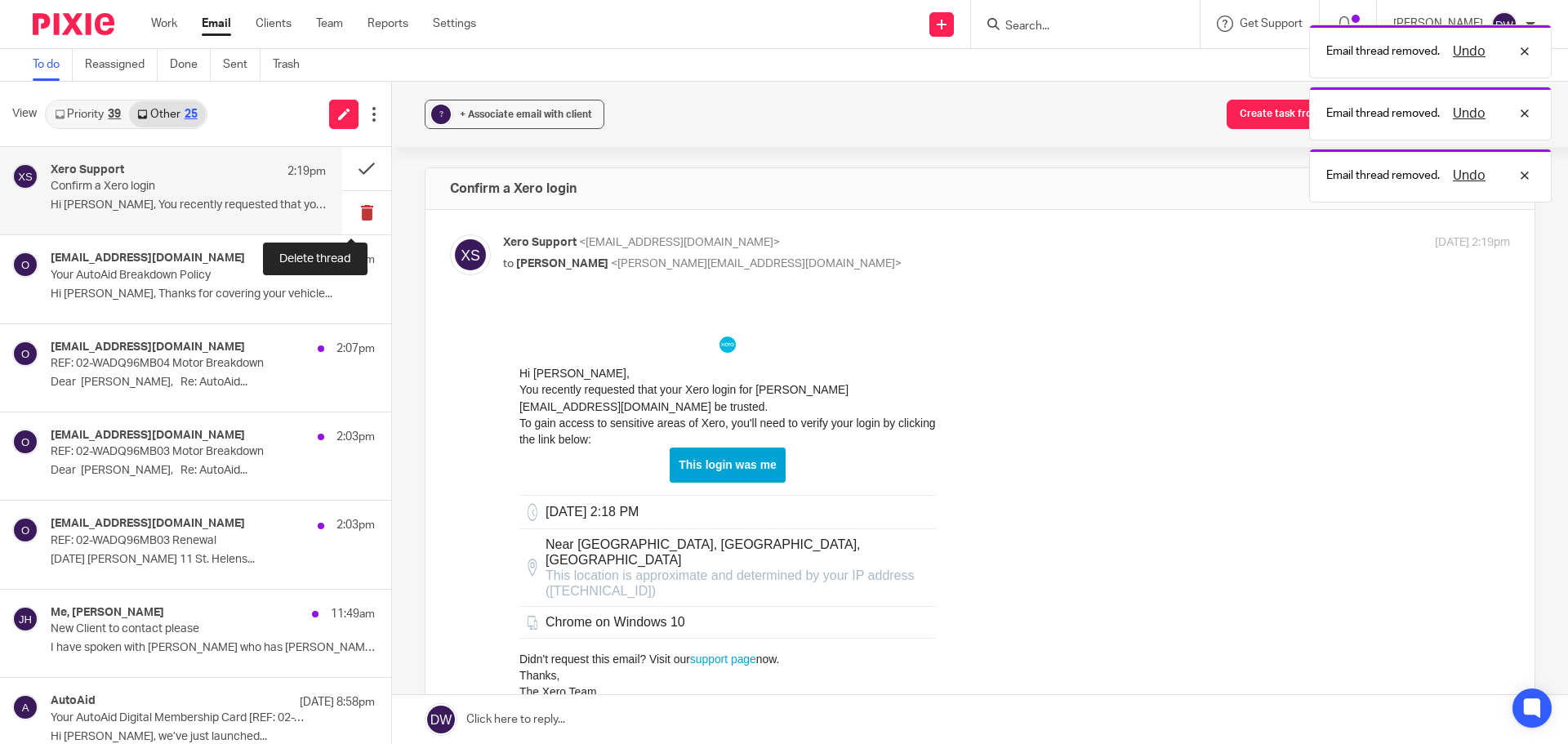
click at [342, 206] on button at bounding box center [367, 213] width 49 height 43
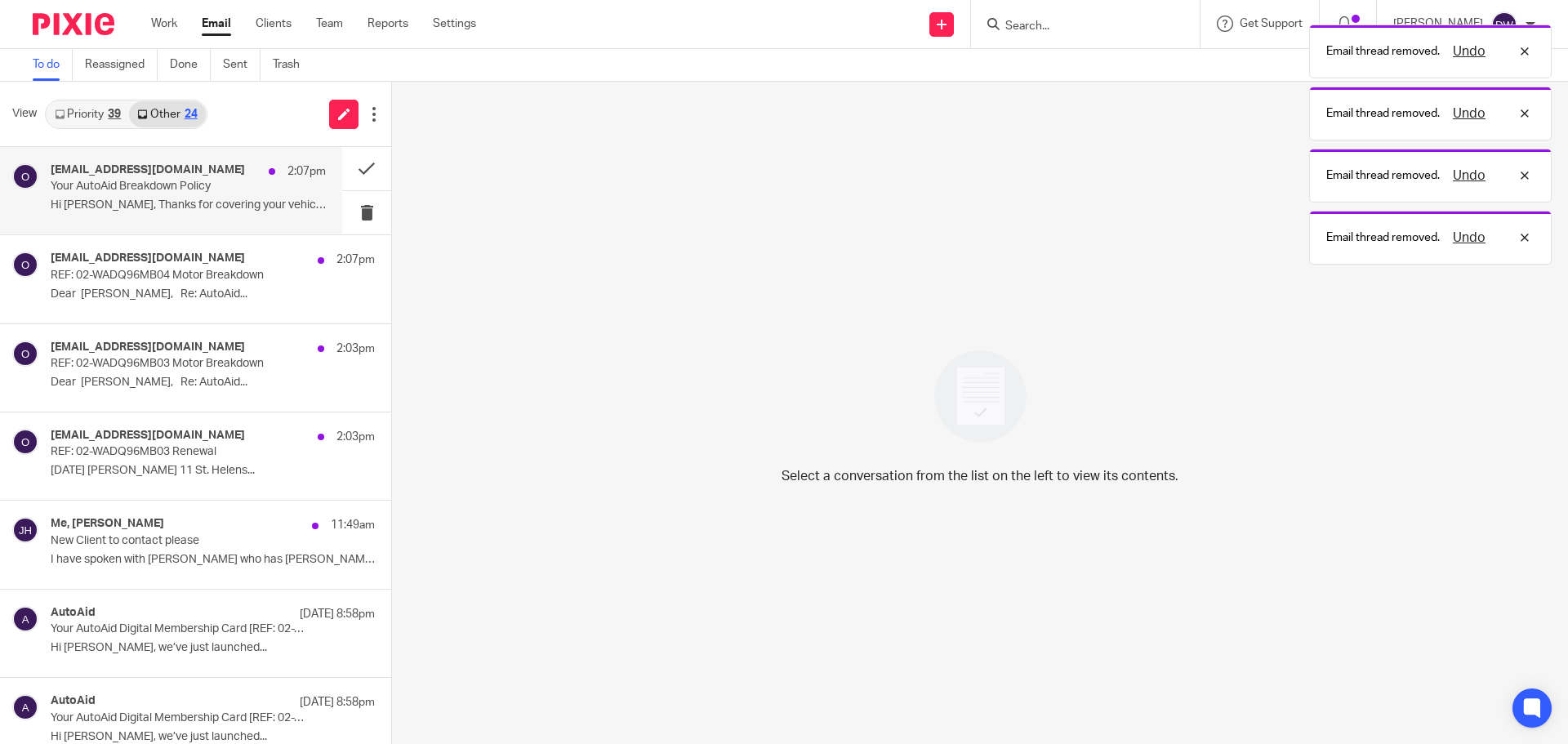
click at [189, 191] on p "Your AutoAid Breakdown Policy" at bounding box center [161, 186] width 221 height 14
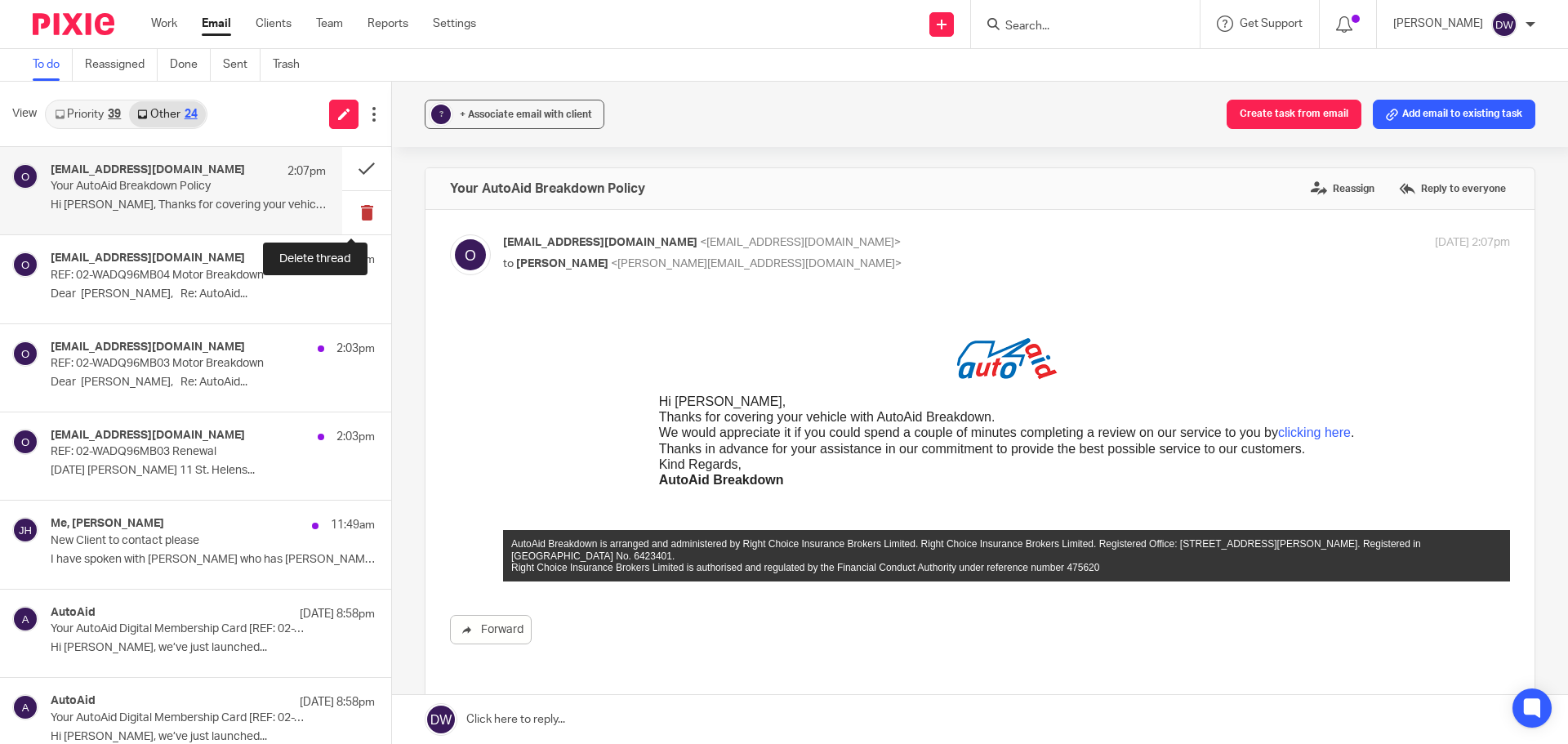
click at [354, 208] on button at bounding box center [367, 213] width 49 height 43
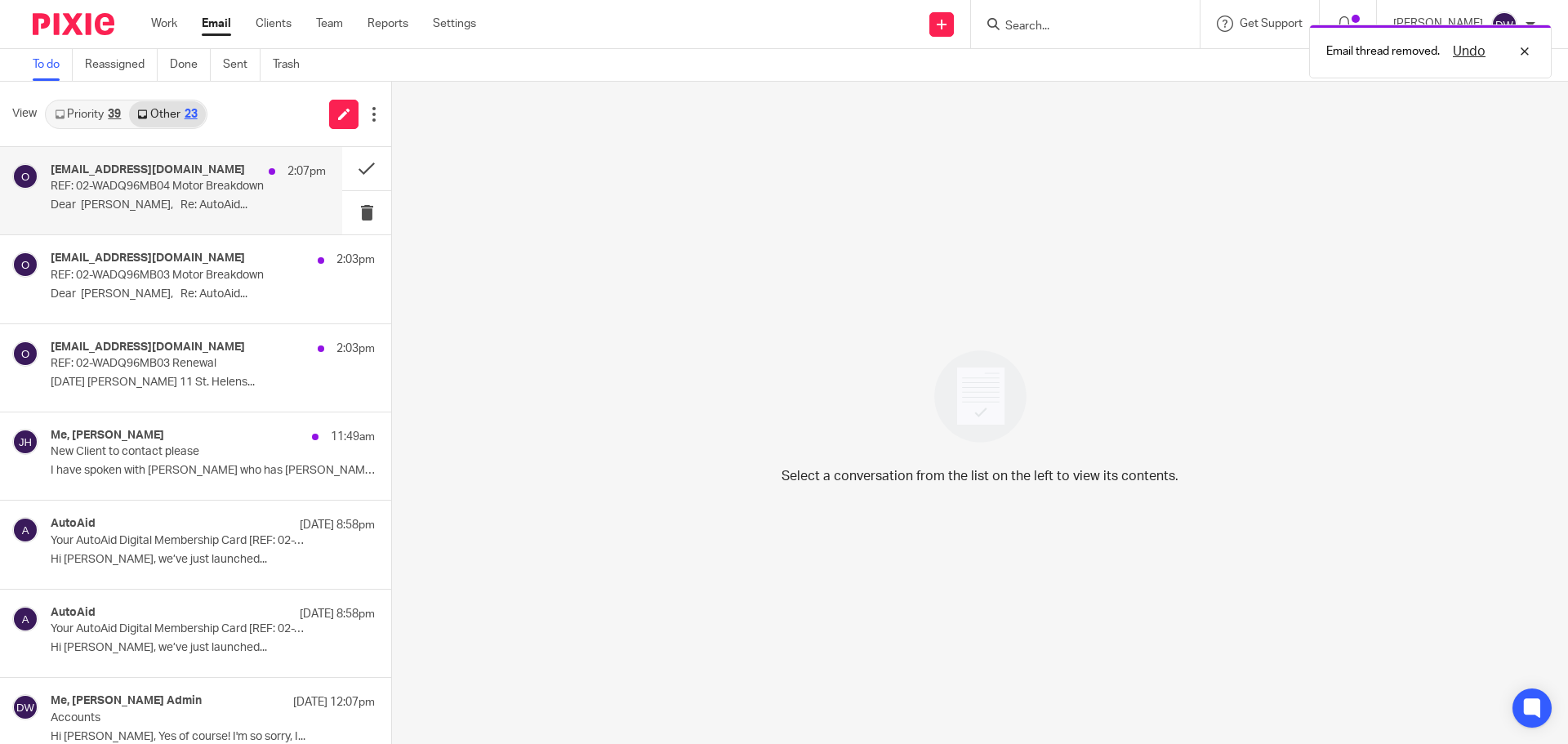
click at [220, 193] on p "REF: 02-WADQ96MB04 Motor Breakdown" at bounding box center [161, 186] width 221 height 14
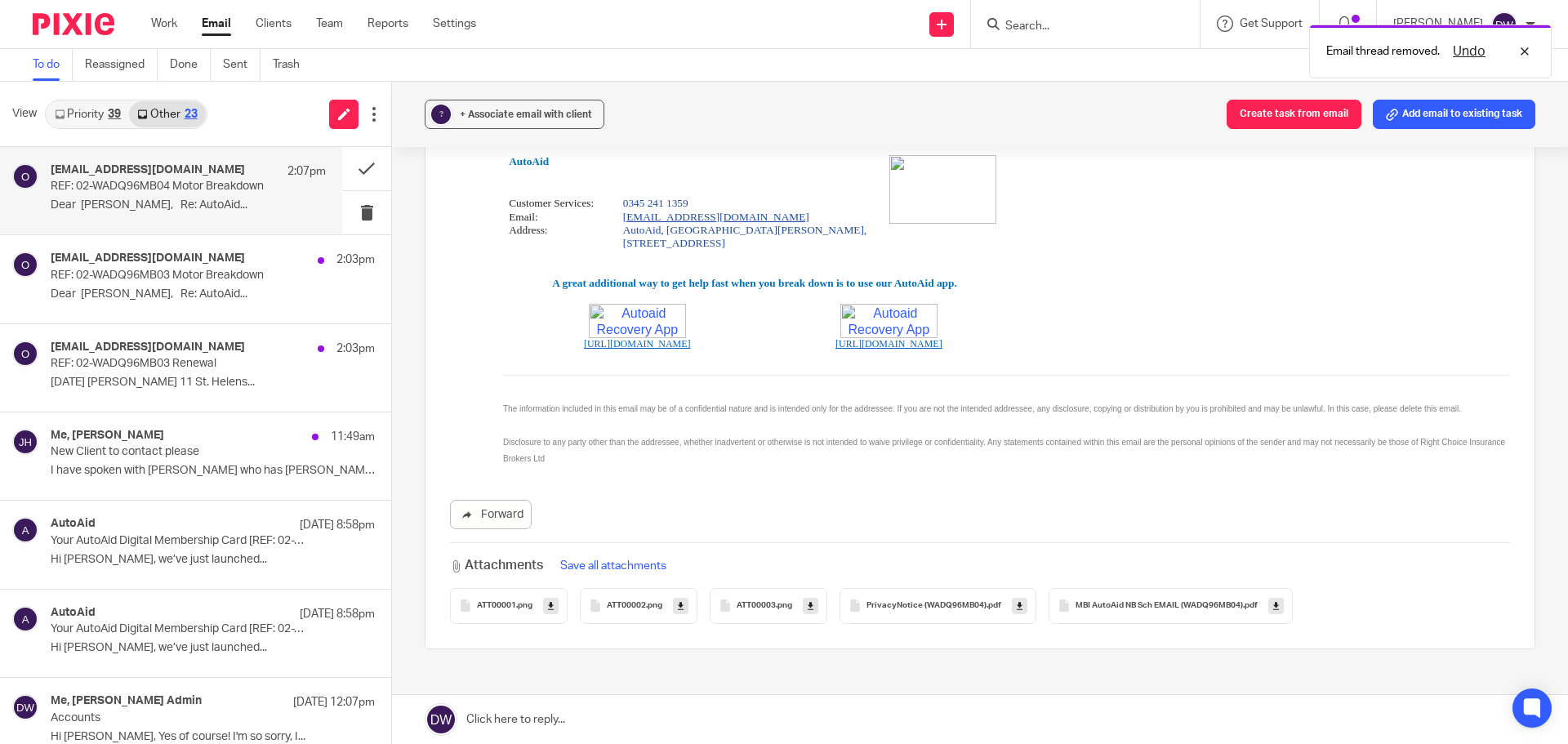
scroll to position [445, 0]
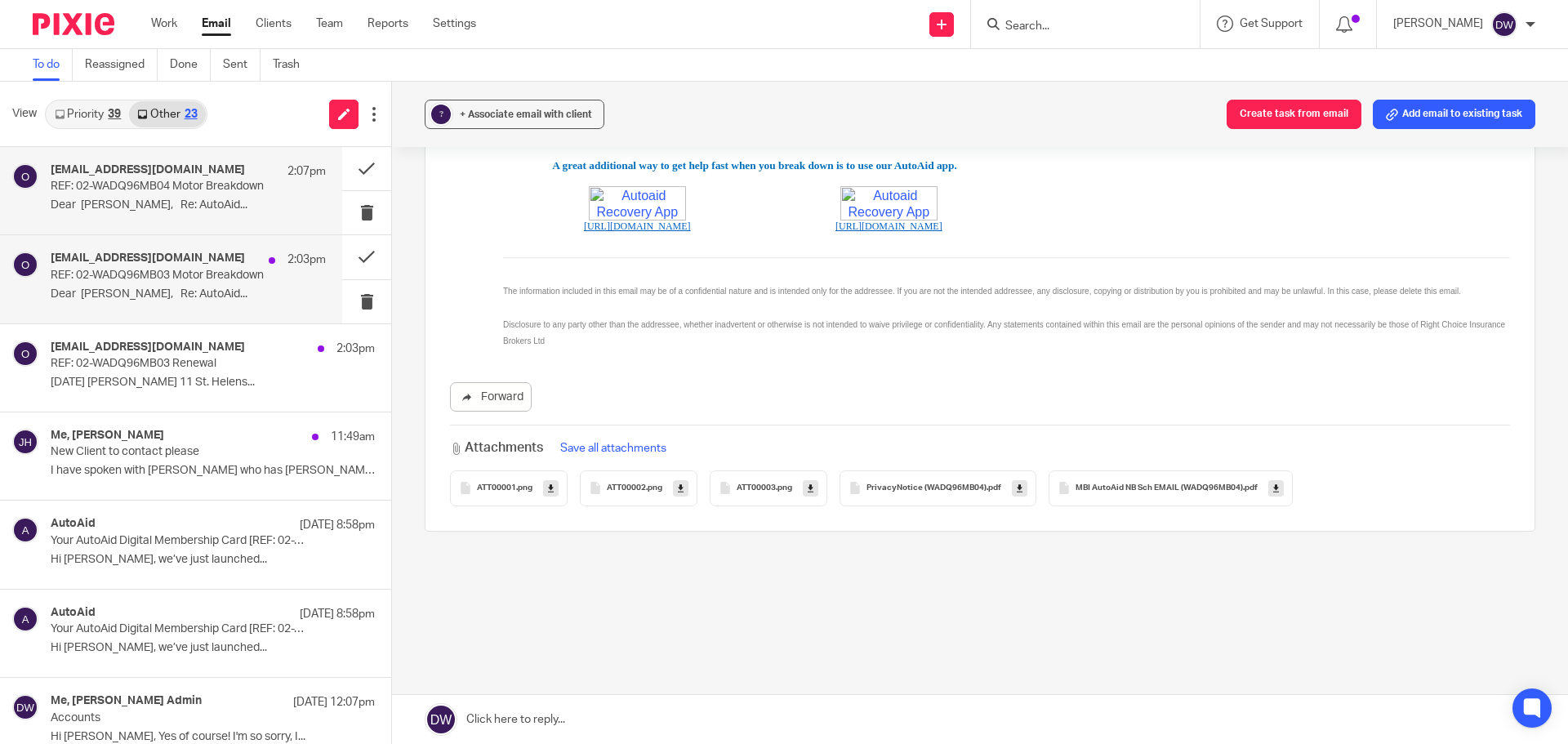
click at [252, 279] on p "REF: 02-WADQ96MB03 Motor Breakdown" at bounding box center [161, 275] width 221 height 14
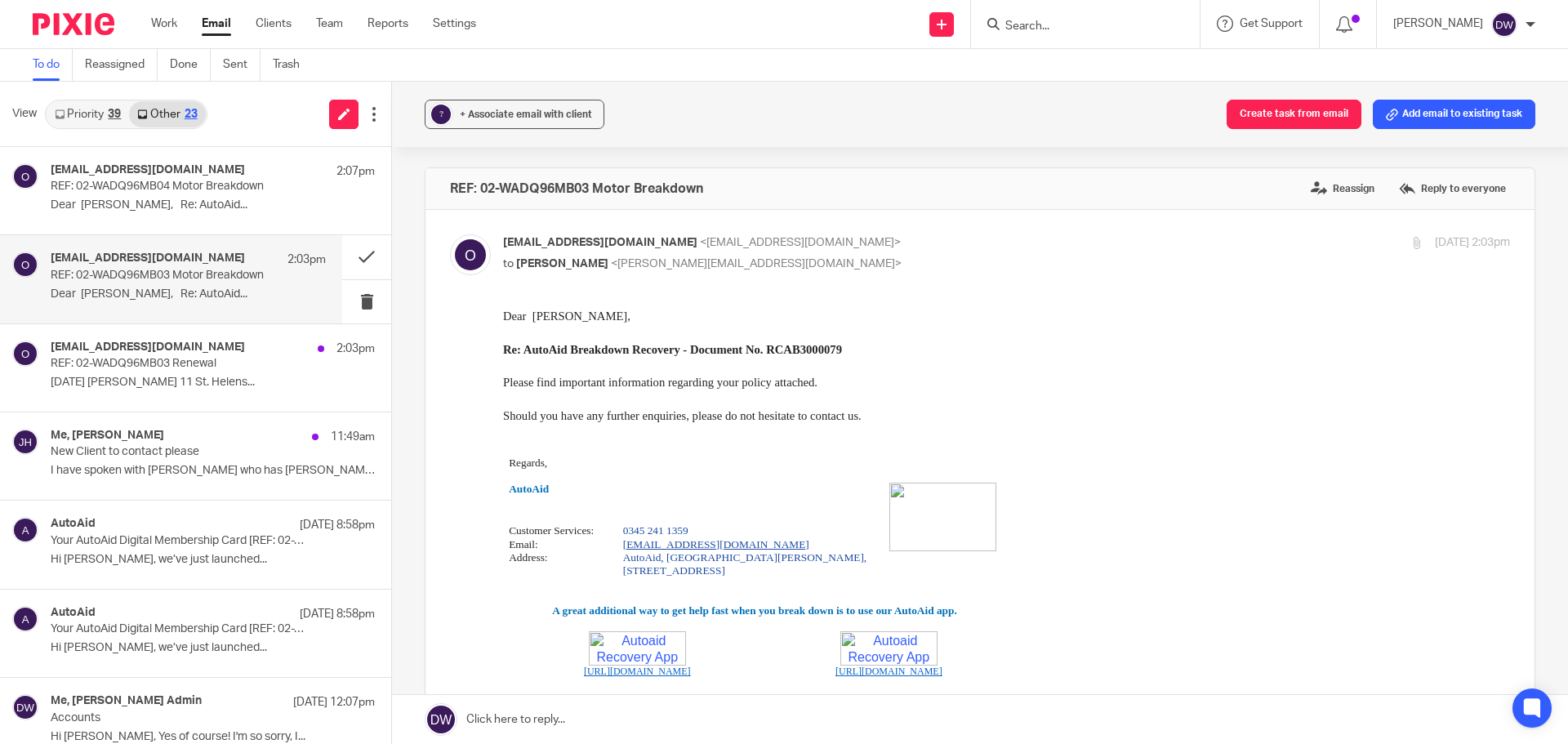
scroll to position [0, 0]
click at [210, 360] on p "REF: 02-WADQ96MB03 Renewal" at bounding box center [161, 364] width 221 height 14
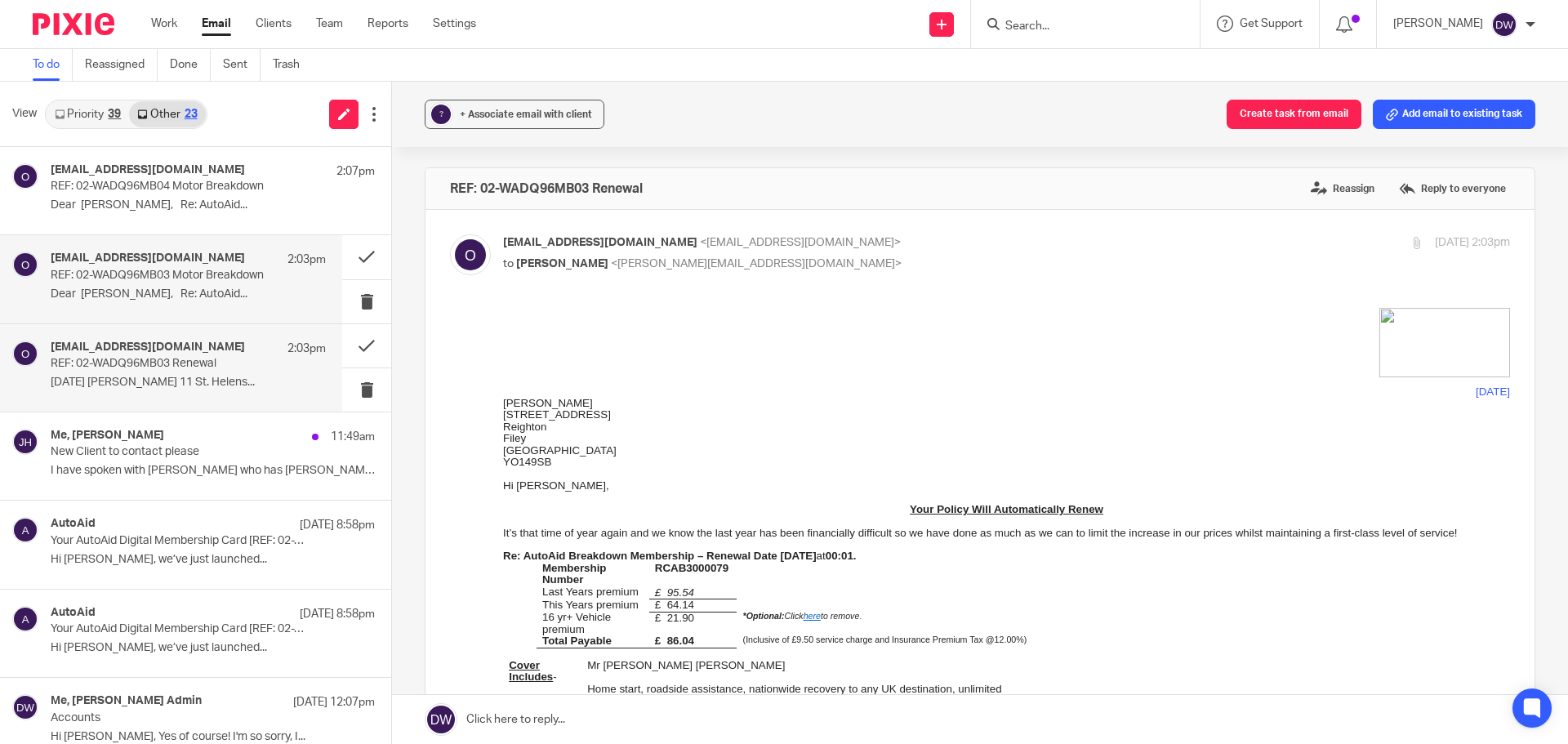
click at [234, 291] on p "Dear [PERSON_NAME], Re: AutoAid..." at bounding box center [188, 294] width 276 height 14
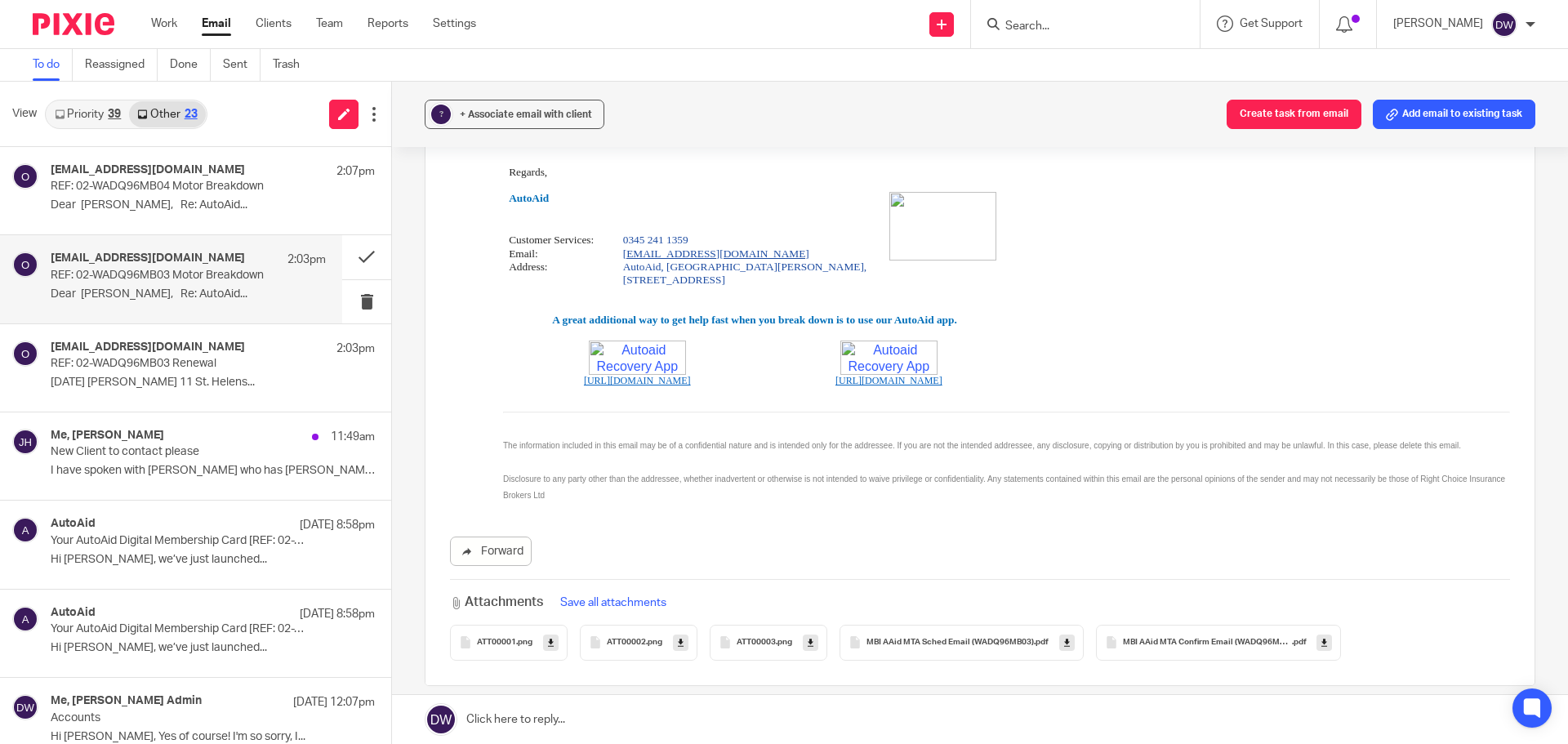
scroll to position [326, 0]
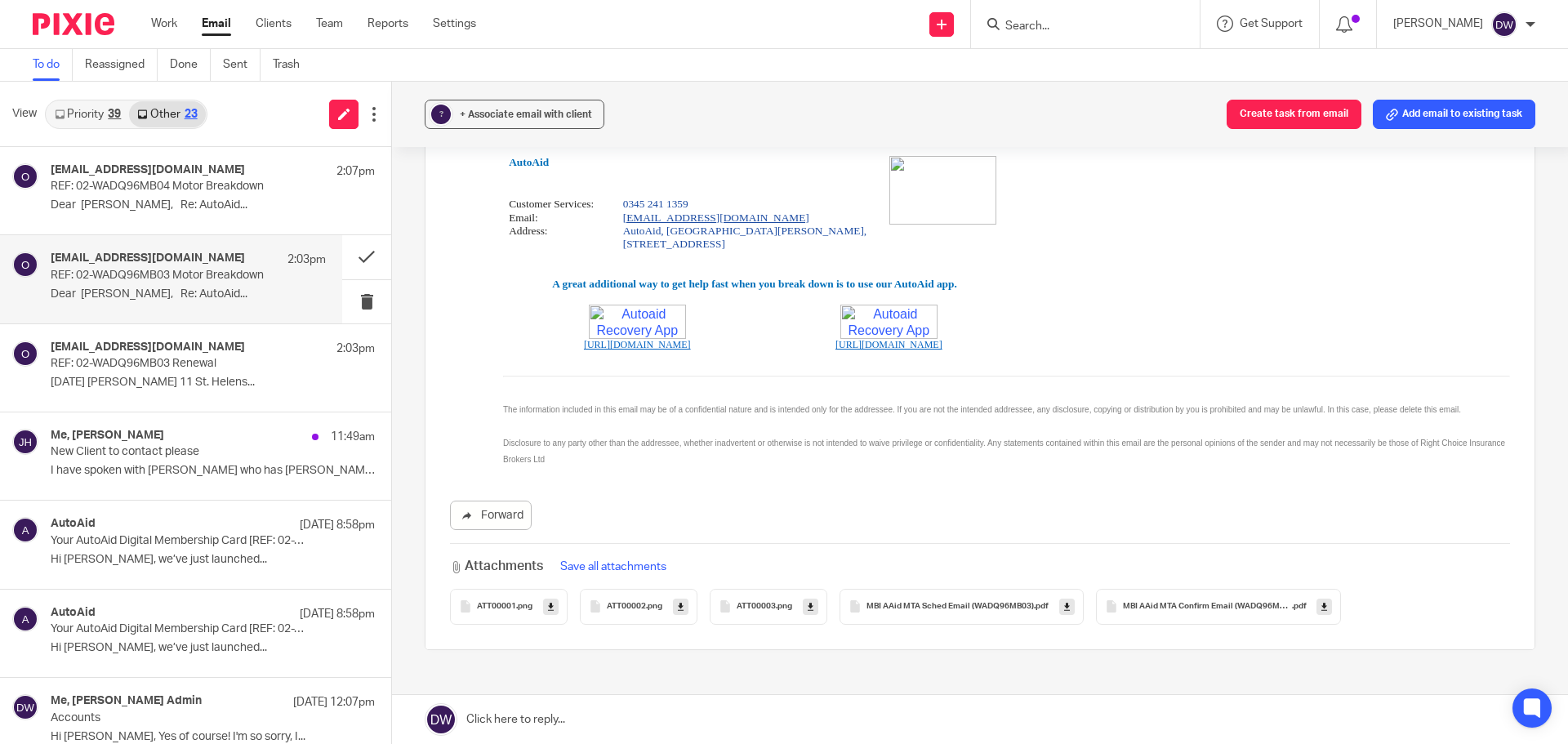
click at [868, 608] on span "MBI AAid MTA Sched Email (WADQ96MB03)" at bounding box center [950, 607] width 168 height 10
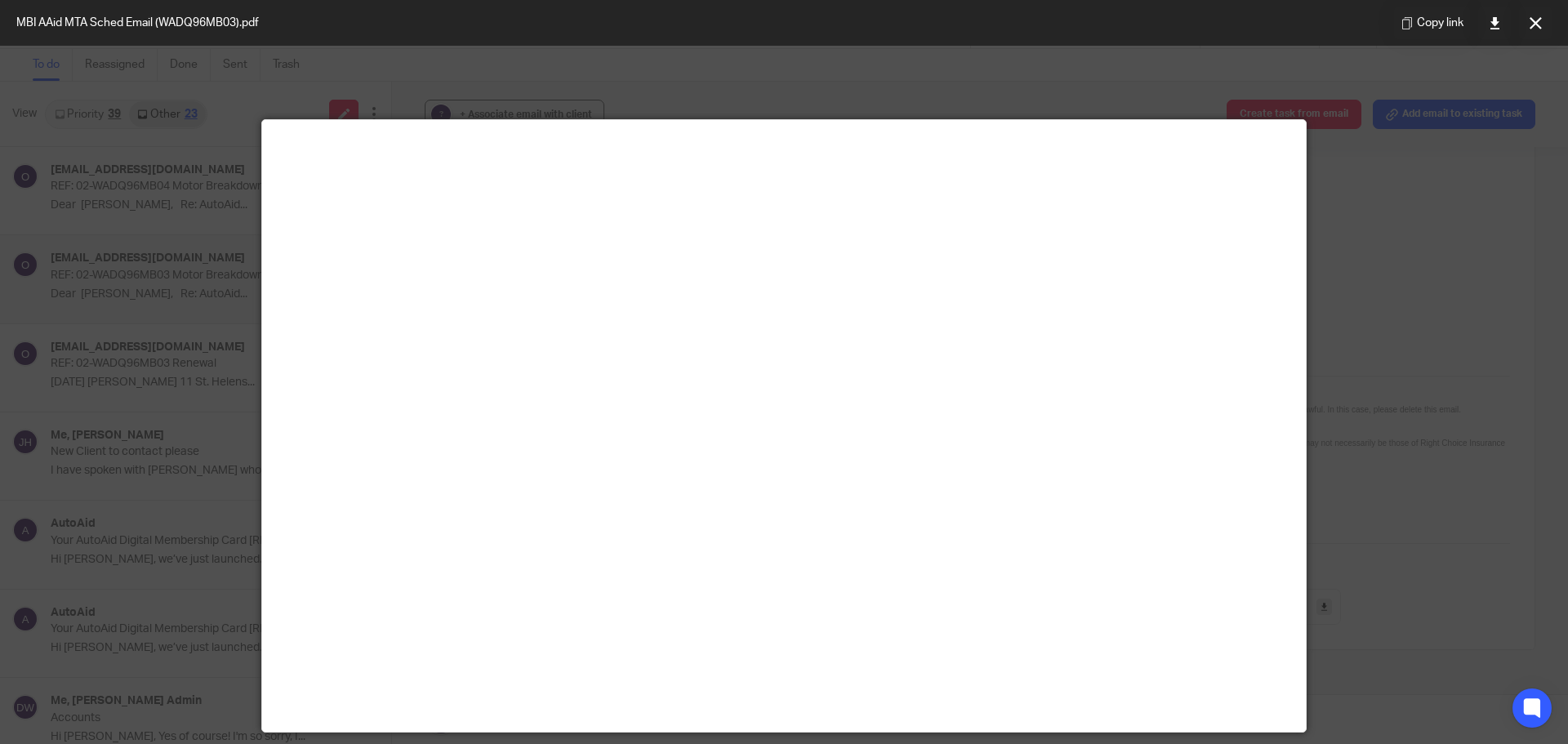
scroll to position [0, 0]
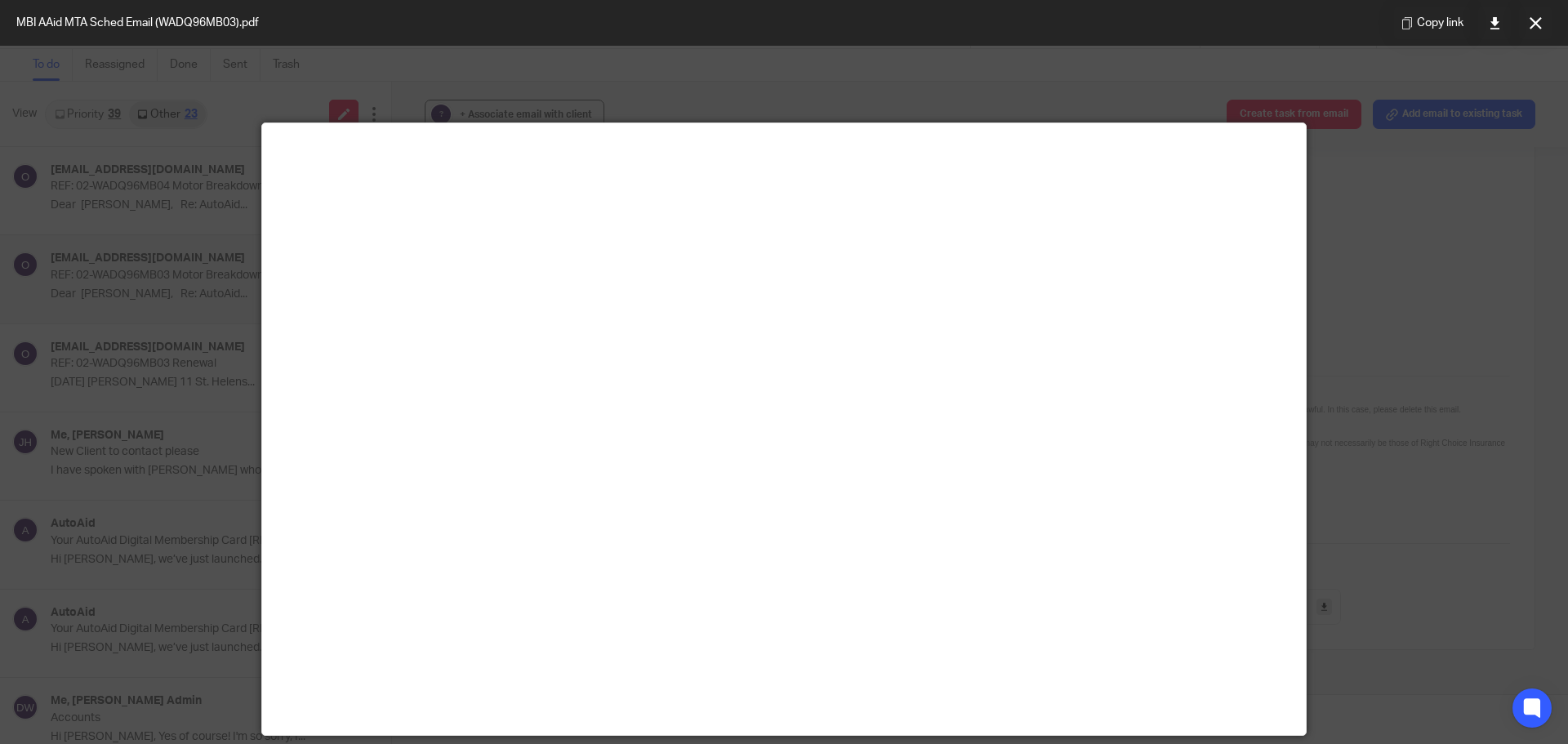
click at [1385, 257] on div at bounding box center [784, 372] width 1568 height 744
click at [1531, 24] on icon at bounding box center [1536, 23] width 12 height 12
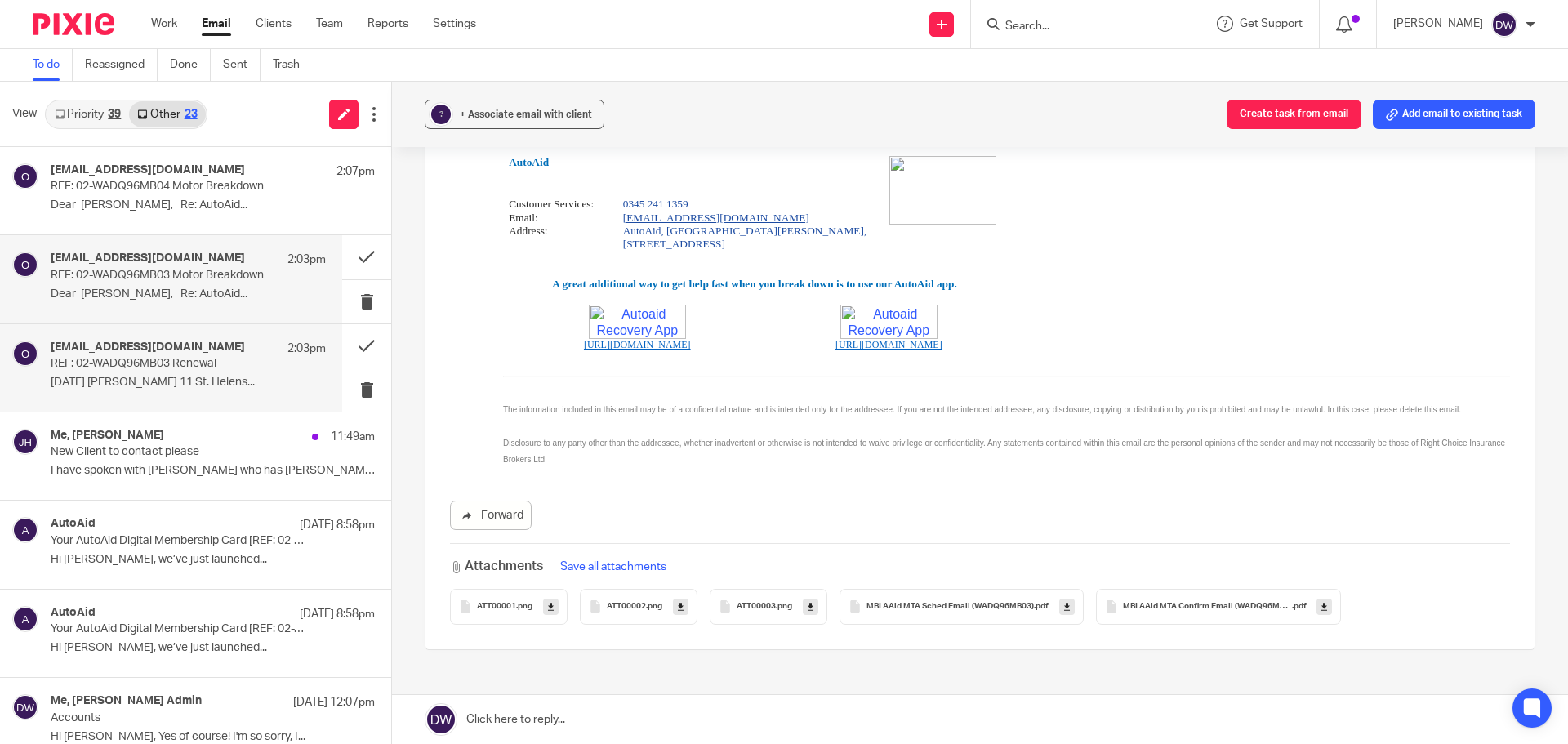
click at [147, 370] on p "REF: 02-WADQ96MB03 Renewal" at bounding box center [161, 364] width 221 height 14
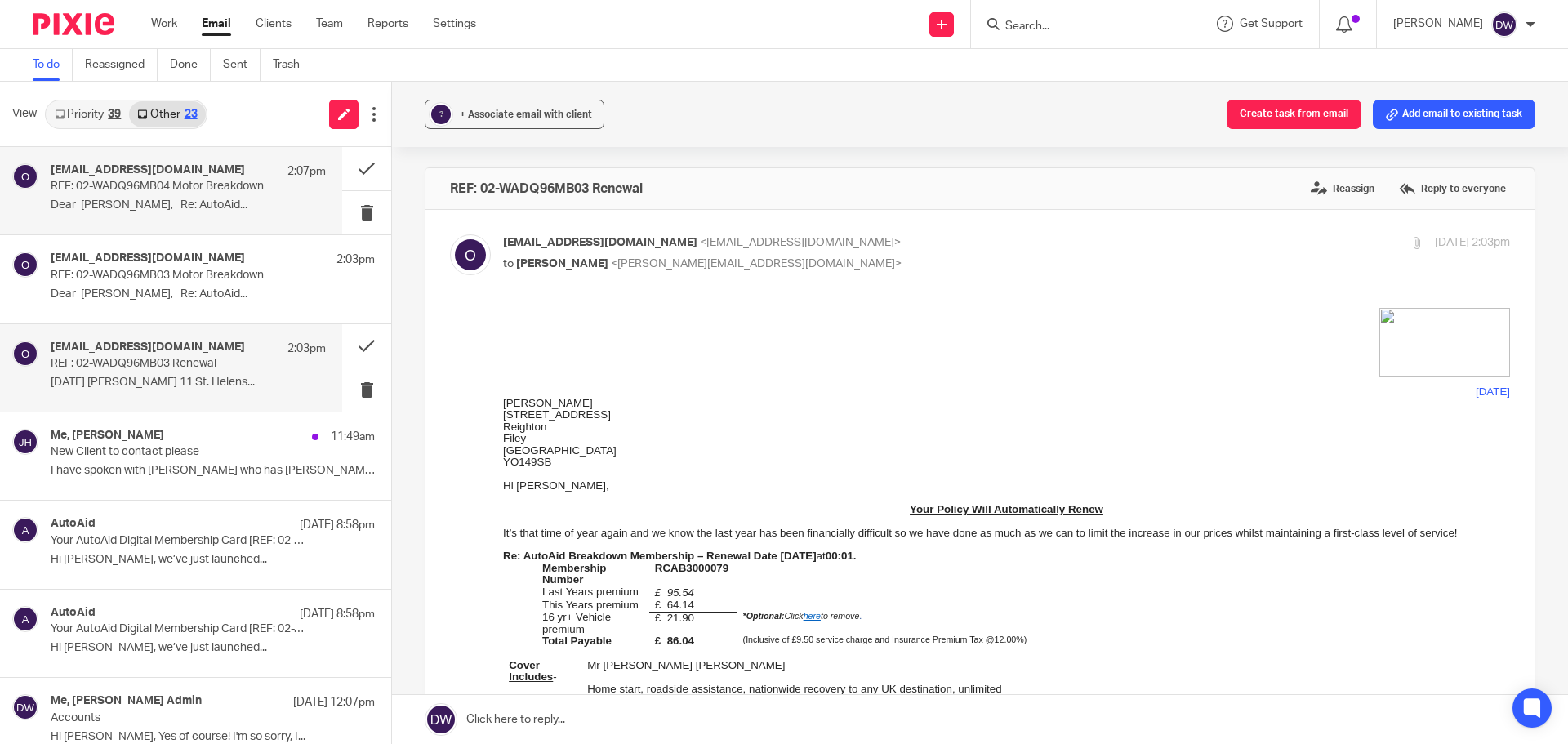
click at [184, 187] on p "REF: 02-WADQ96MB04 Motor Breakdown" at bounding box center [161, 186] width 221 height 14
